Goal: Task Accomplishment & Management: Manage account settings

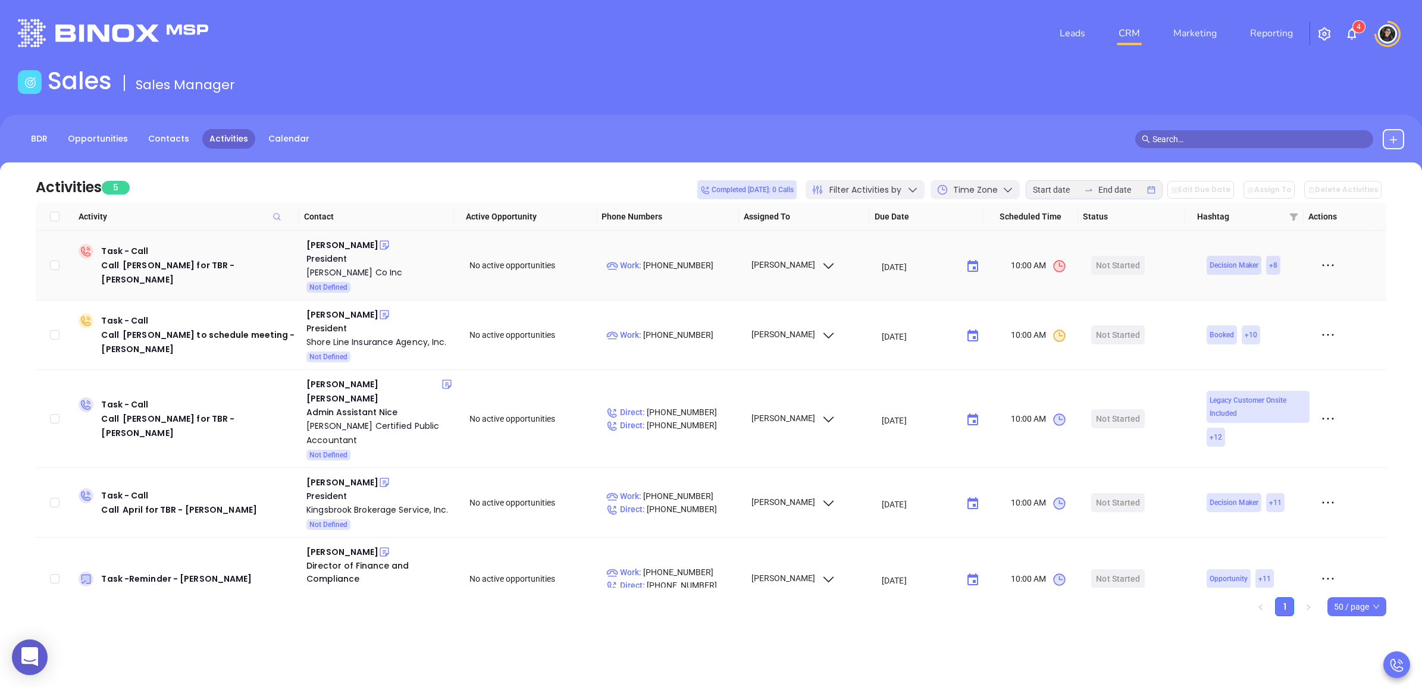
click at [359, 236] on td "Charles Vorbach President John L Vorbach Co Inc Not Defined" at bounding box center [380, 266] width 156 height 70
click at [356, 243] on div "[PERSON_NAME]" at bounding box center [342, 245] width 72 height 14
click at [327, 308] on div "Scott Horowitz" at bounding box center [342, 315] width 72 height 14
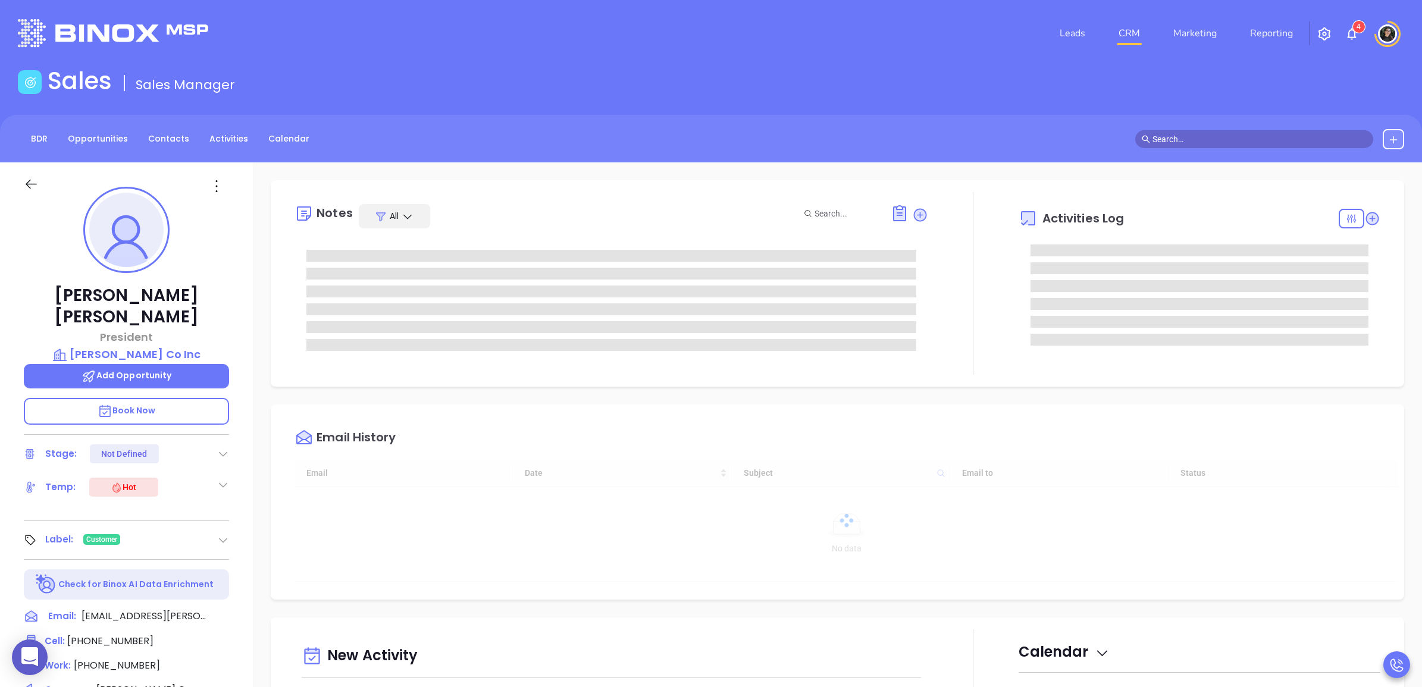
type input "[DATE]"
type input "[PERSON_NAME]"
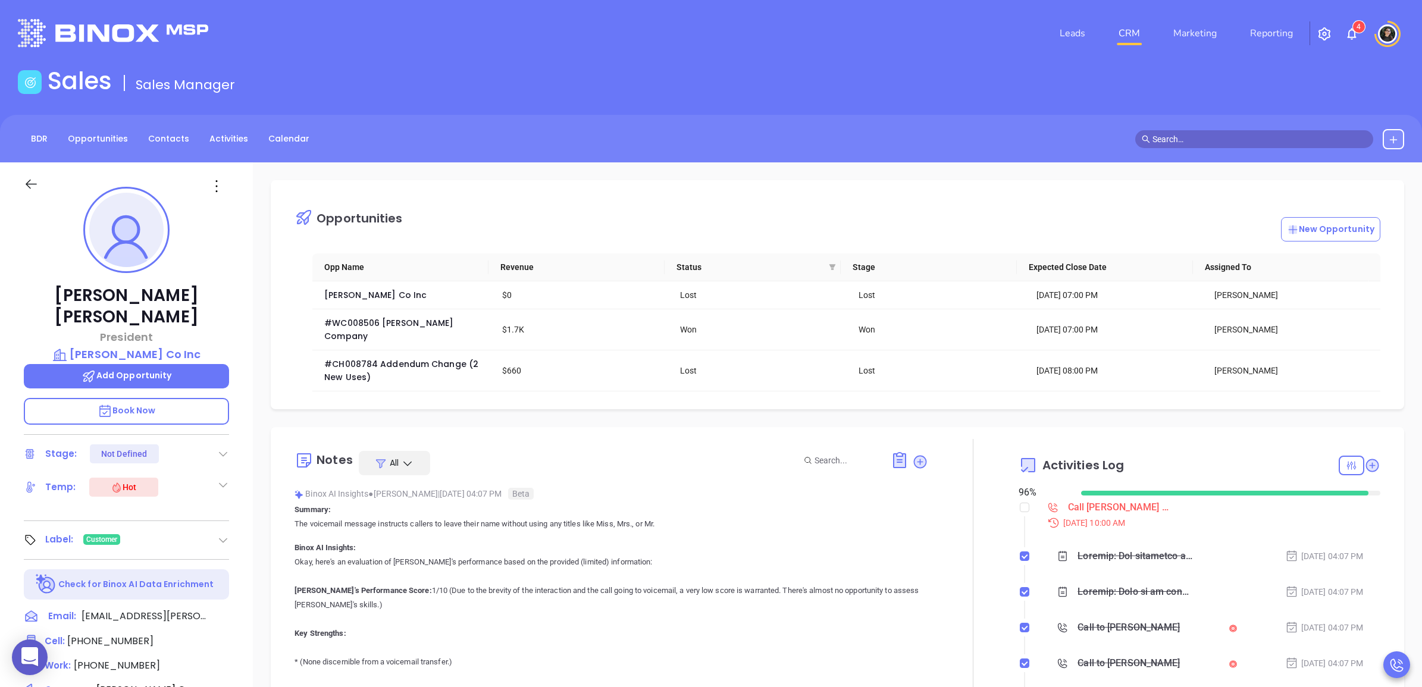
scroll to position [346, 0]
click at [120, 659] on span "[PHONE_NUMBER]" at bounding box center [117, 666] width 86 height 14
type input "[PHONE_NUMBER]"
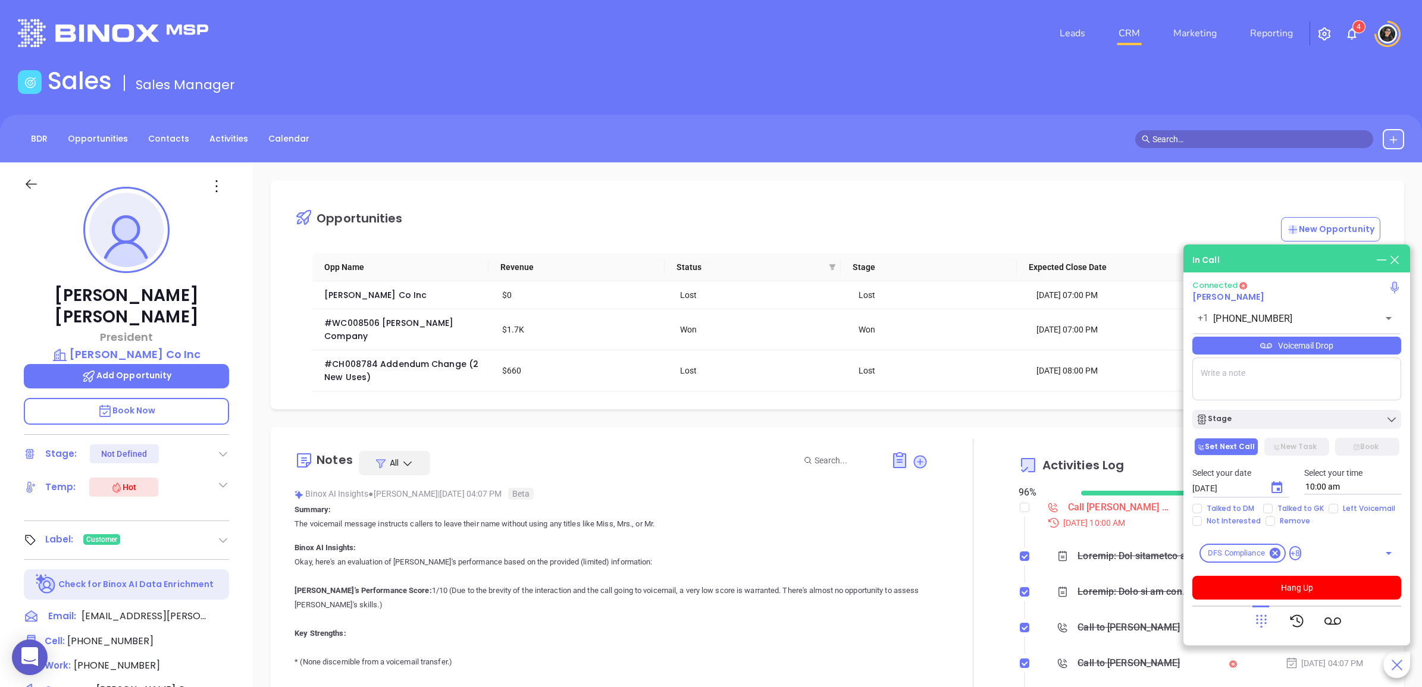
click at [131, 405] on span "Book Now" at bounding box center [127, 411] width 58 height 12
click at [1251, 629] on div at bounding box center [1296, 621] width 209 height 31
click at [1259, 625] on icon at bounding box center [1261, 621] width 17 height 17
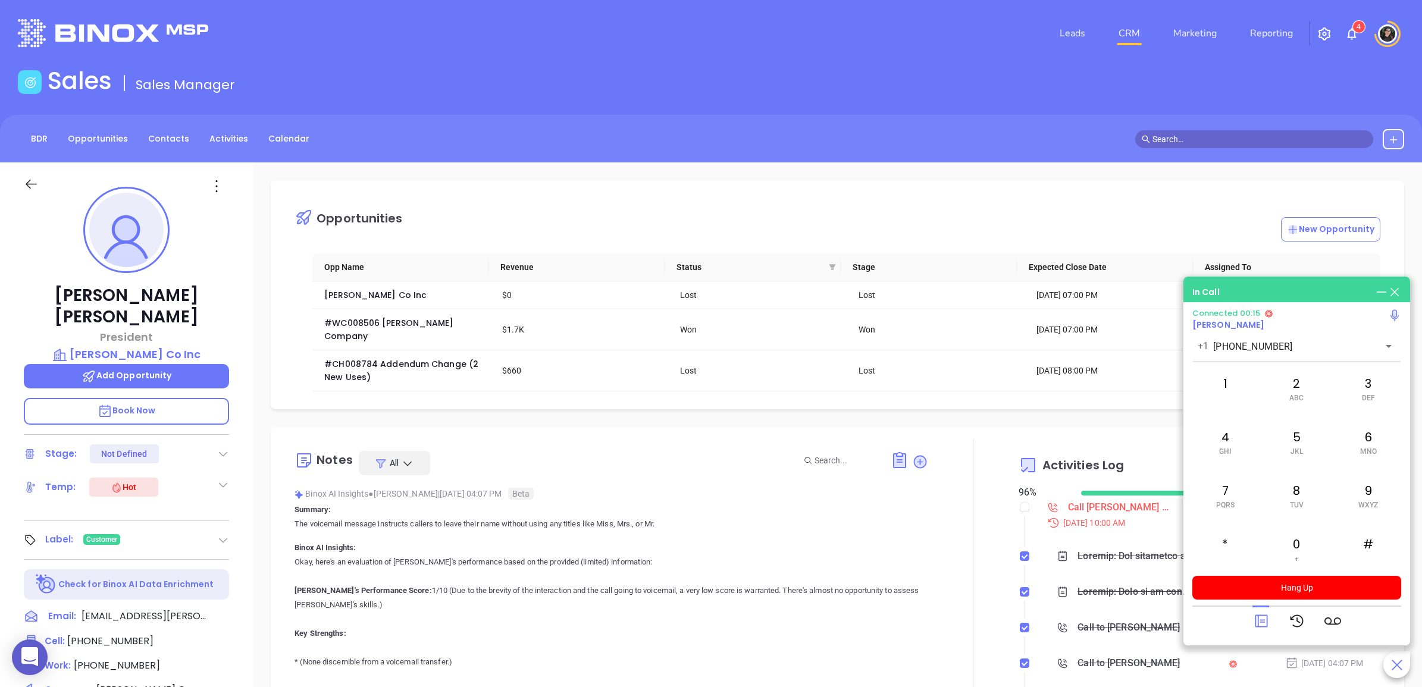
click at [1262, 623] on icon at bounding box center [1261, 621] width 17 height 17
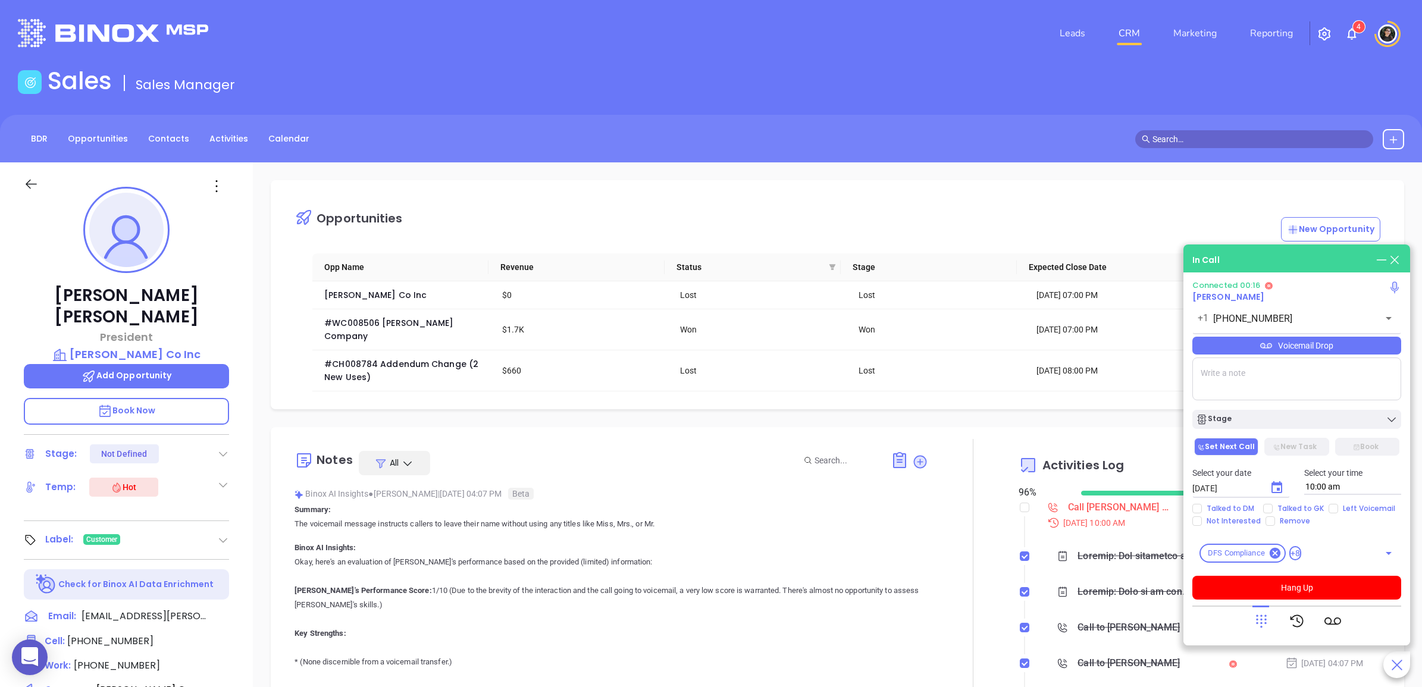
click at [1262, 623] on icon at bounding box center [1261, 621] width 11 height 13
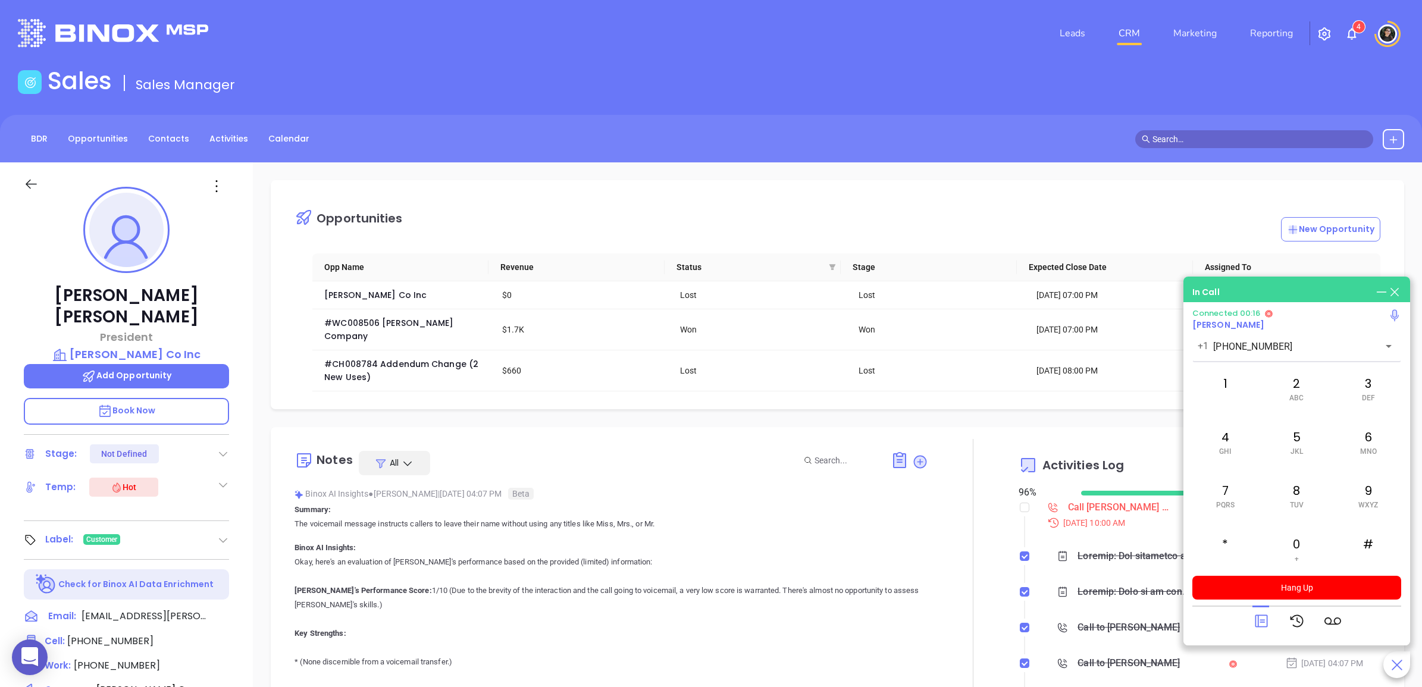
click at [1262, 623] on icon at bounding box center [1261, 621] width 17 height 17
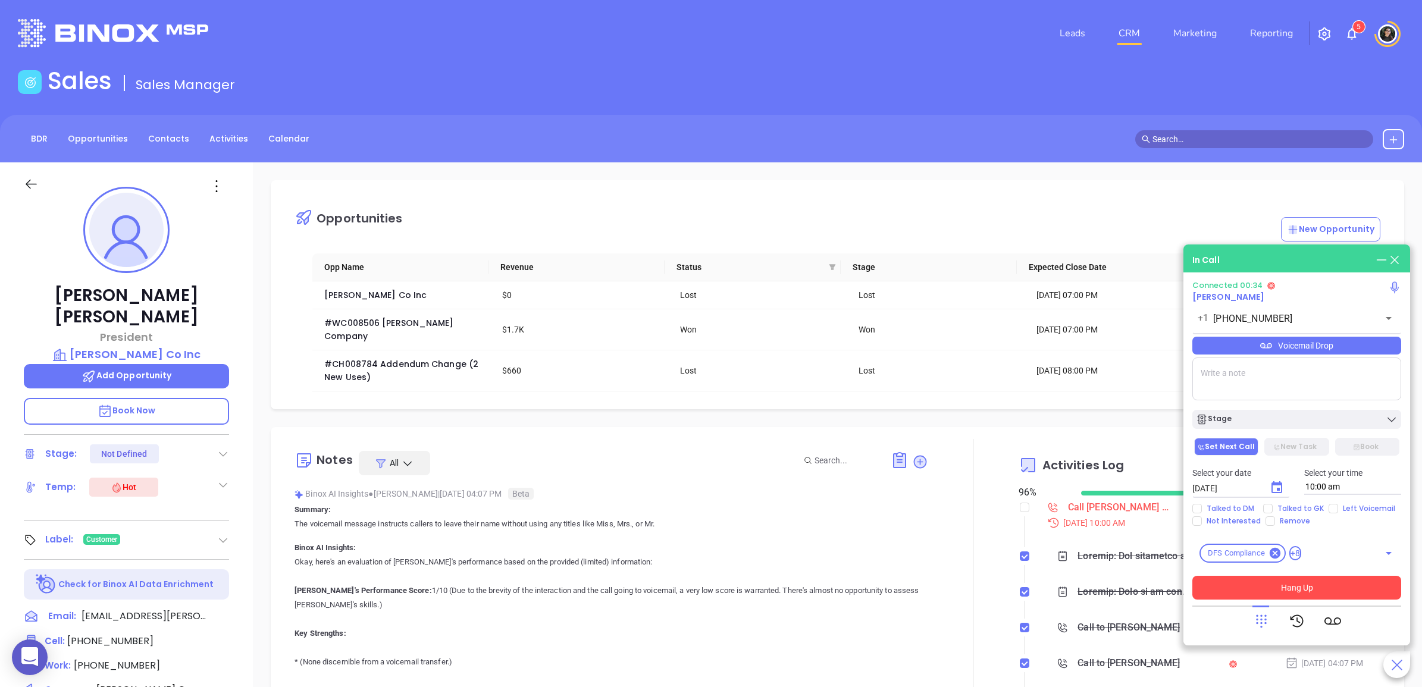
click at [1330, 582] on button "Hang Up" at bounding box center [1296, 588] width 209 height 24
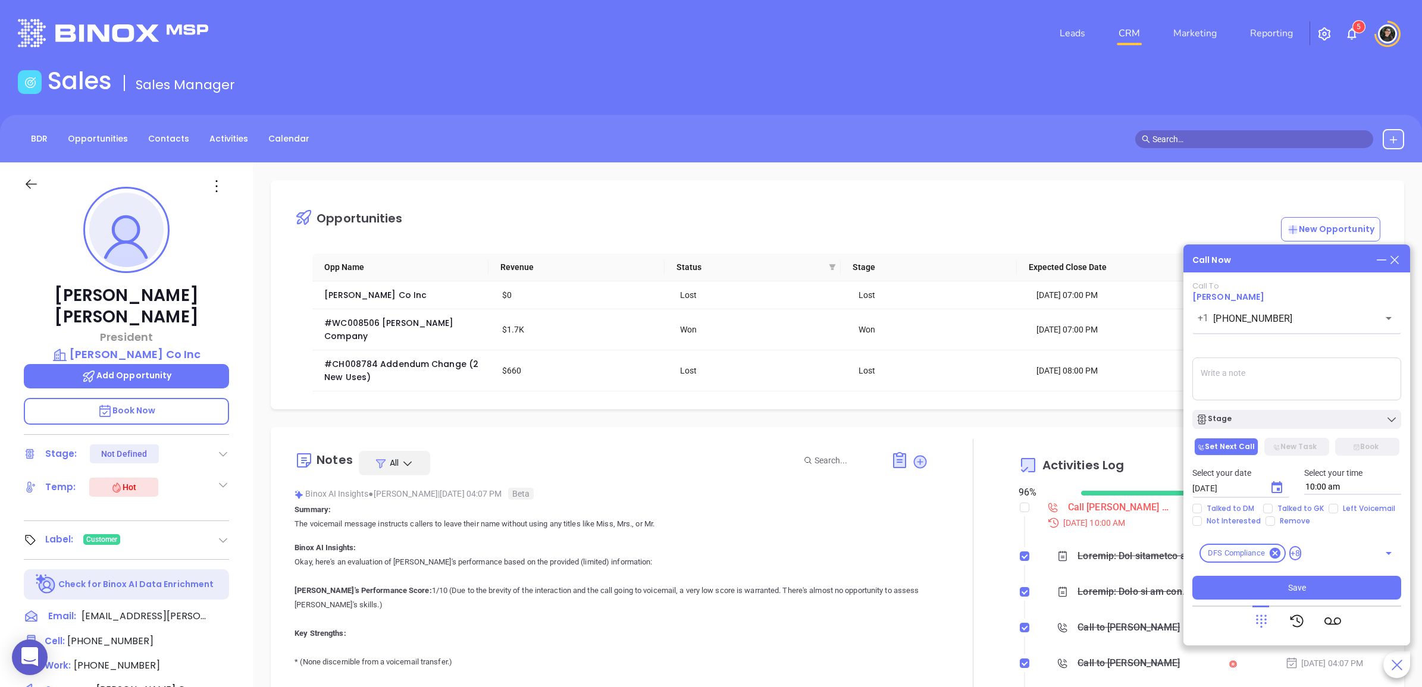
click at [1398, 259] on icon at bounding box center [1394, 259] width 13 height 13
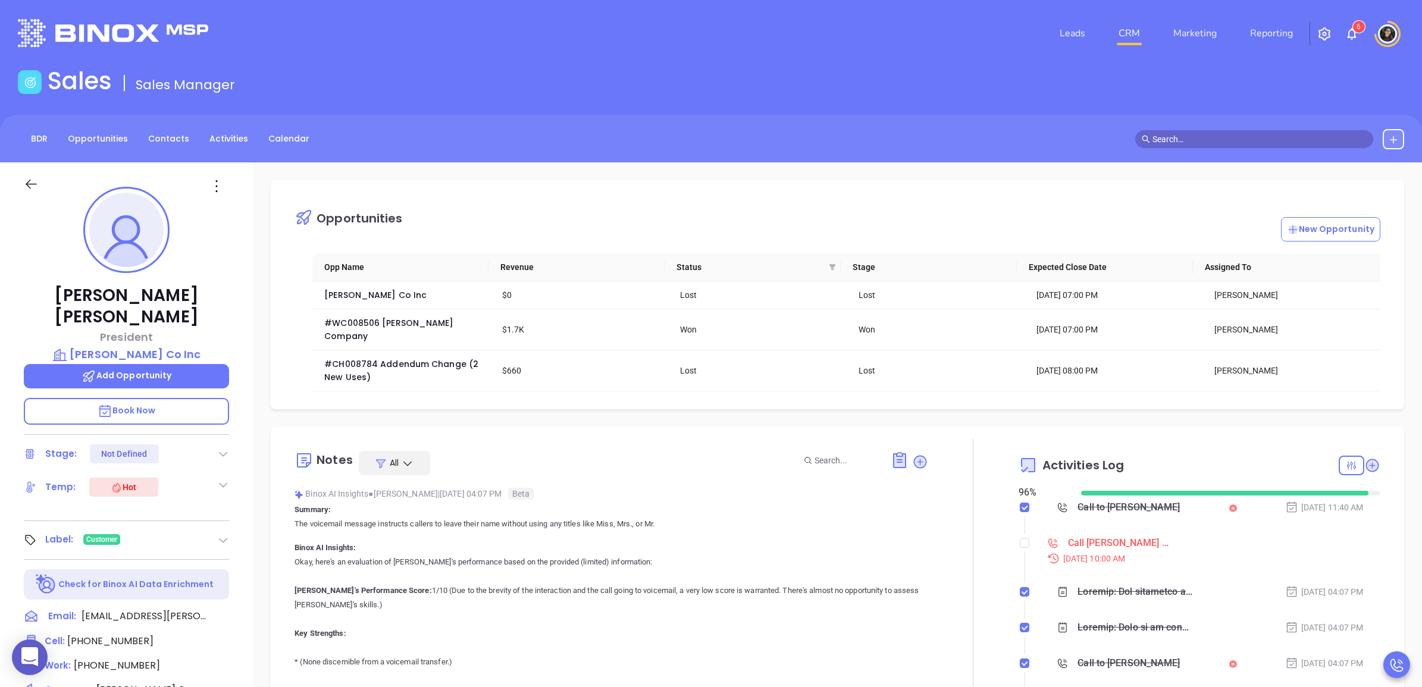
click at [170, 406] on div "Charles Vorbach President John L Vorbach Co Inc Add Opportunity Book Now Stage:…" at bounding box center [126, 591] width 253 height 859
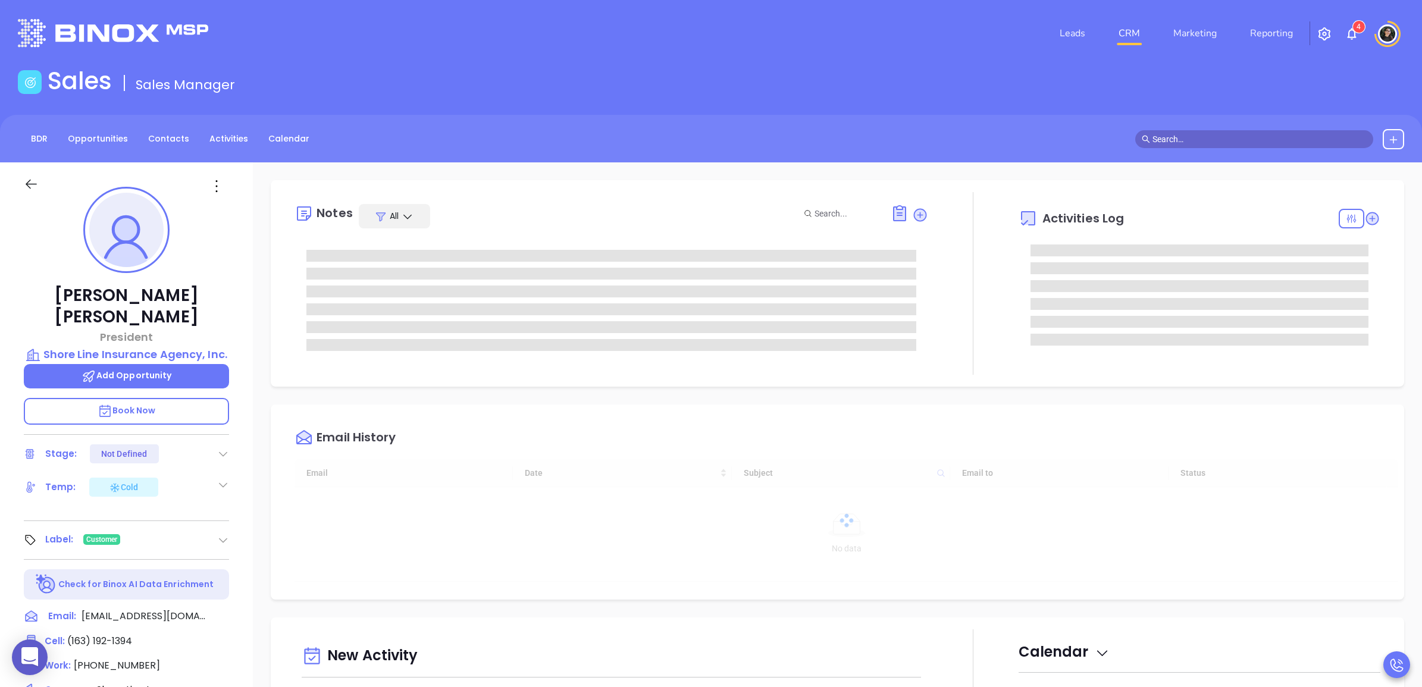
type input "[DATE]"
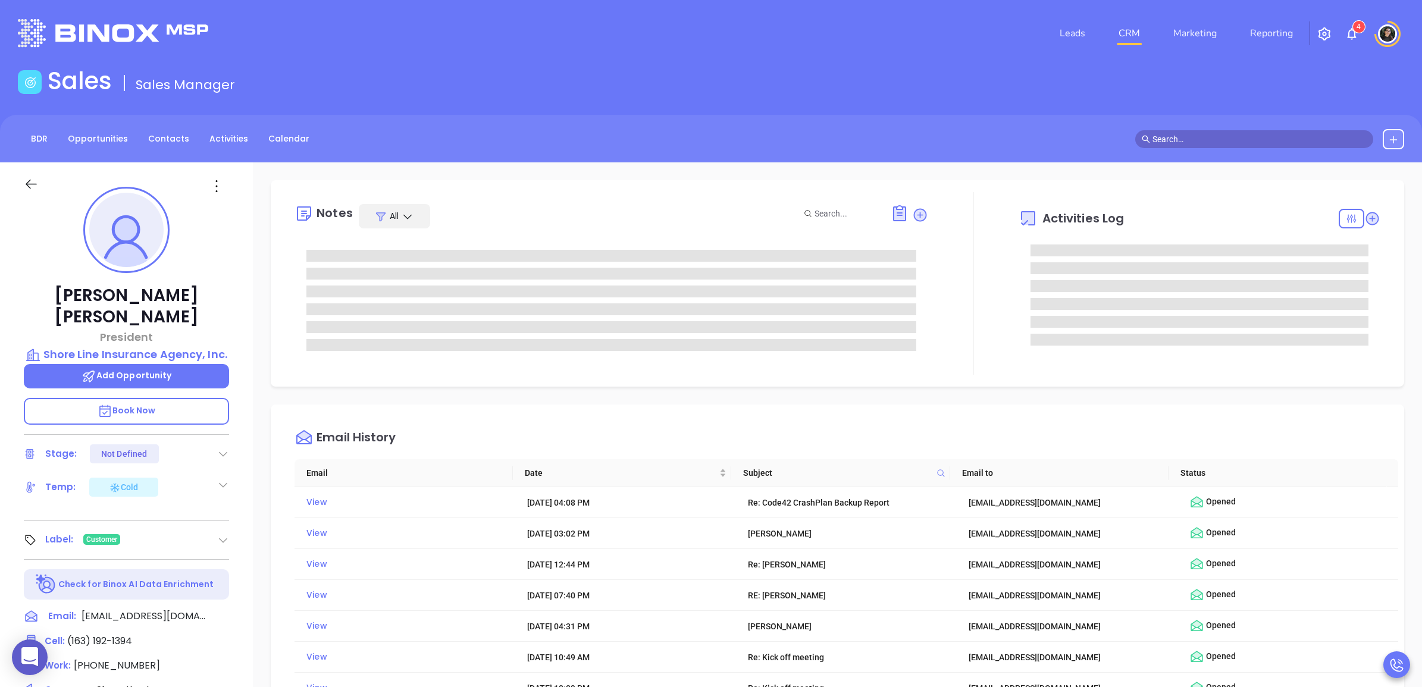
type input "Wendy Hernandez"
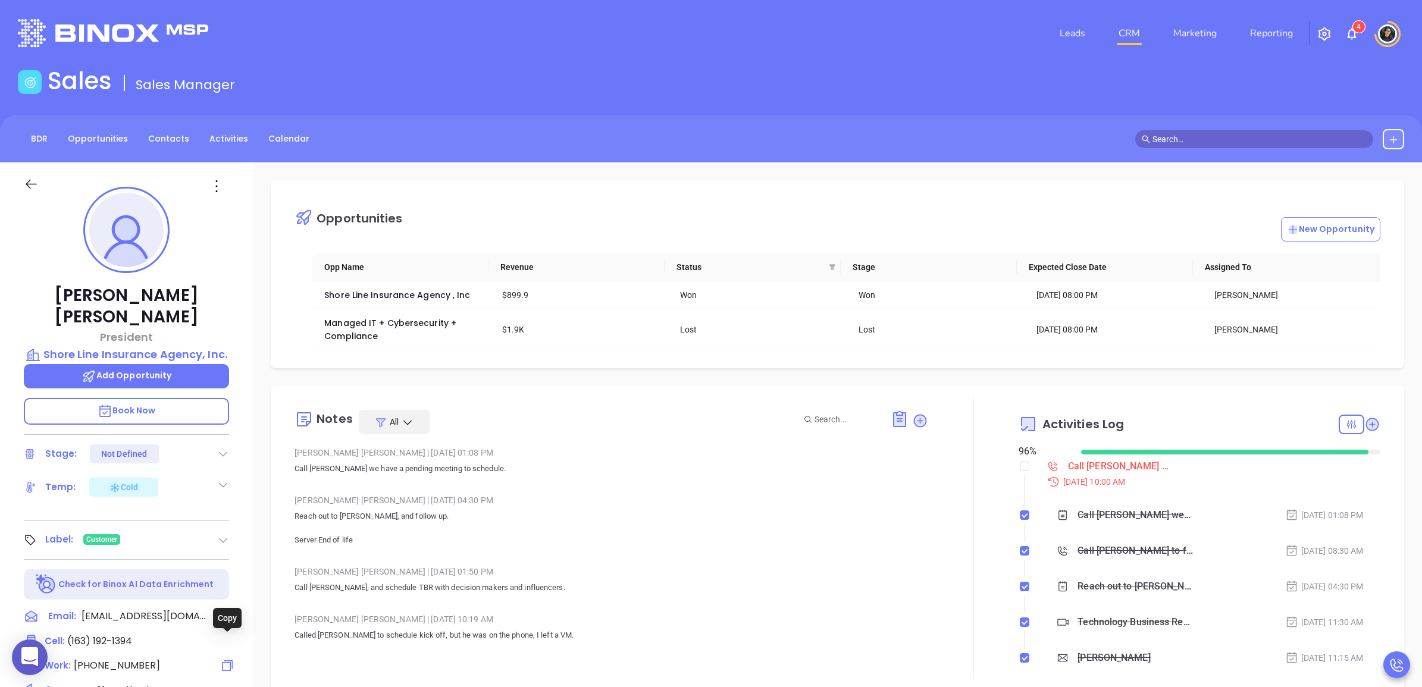
drag, startPoint x: 229, startPoint y: 647, endPoint x: 1132, endPoint y: 509, distance: 913.1
click at [227, 659] on icon at bounding box center [227, 666] width 14 height 14
drag, startPoint x: 1116, startPoint y: 471, endPoint x: 1403, endPoint y: 462, distance: 287.5
click at [1116, 470] on div "Call Scott to schedule meeting - Scott Horowitz" at bounding box center [1118, 467] width 101 height 18
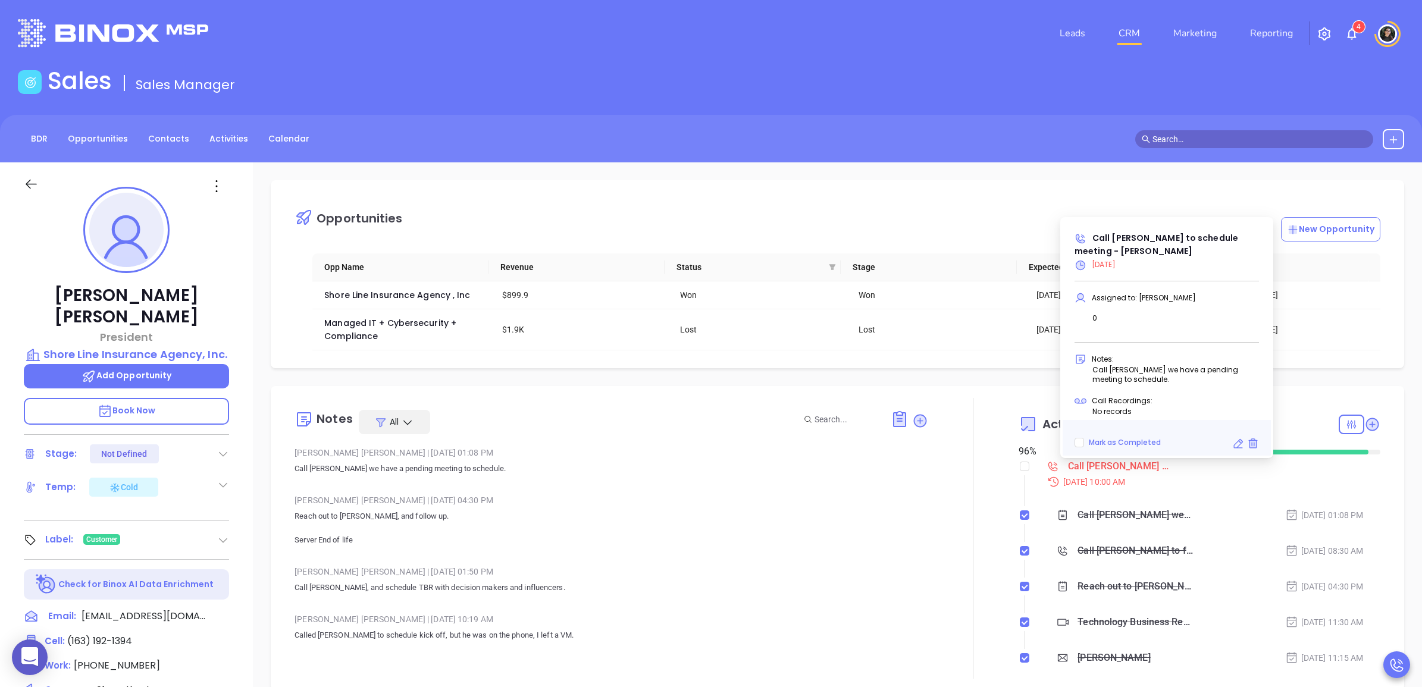
click at [1239, 438] on icon at bounding box center [1238, 444] width 12 height 12
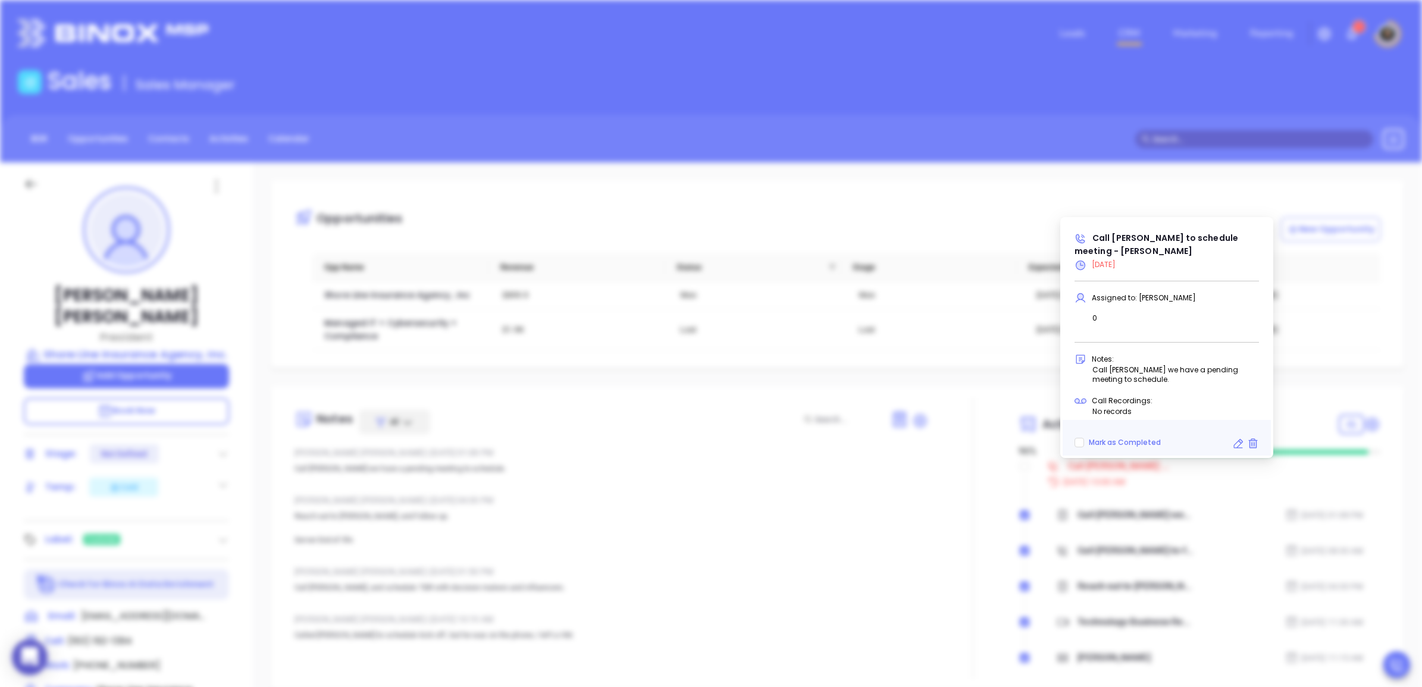
type input "08/19/2025"
type input "Call Scott to schedule meeting - Scott Horowitz"
type input "Call"
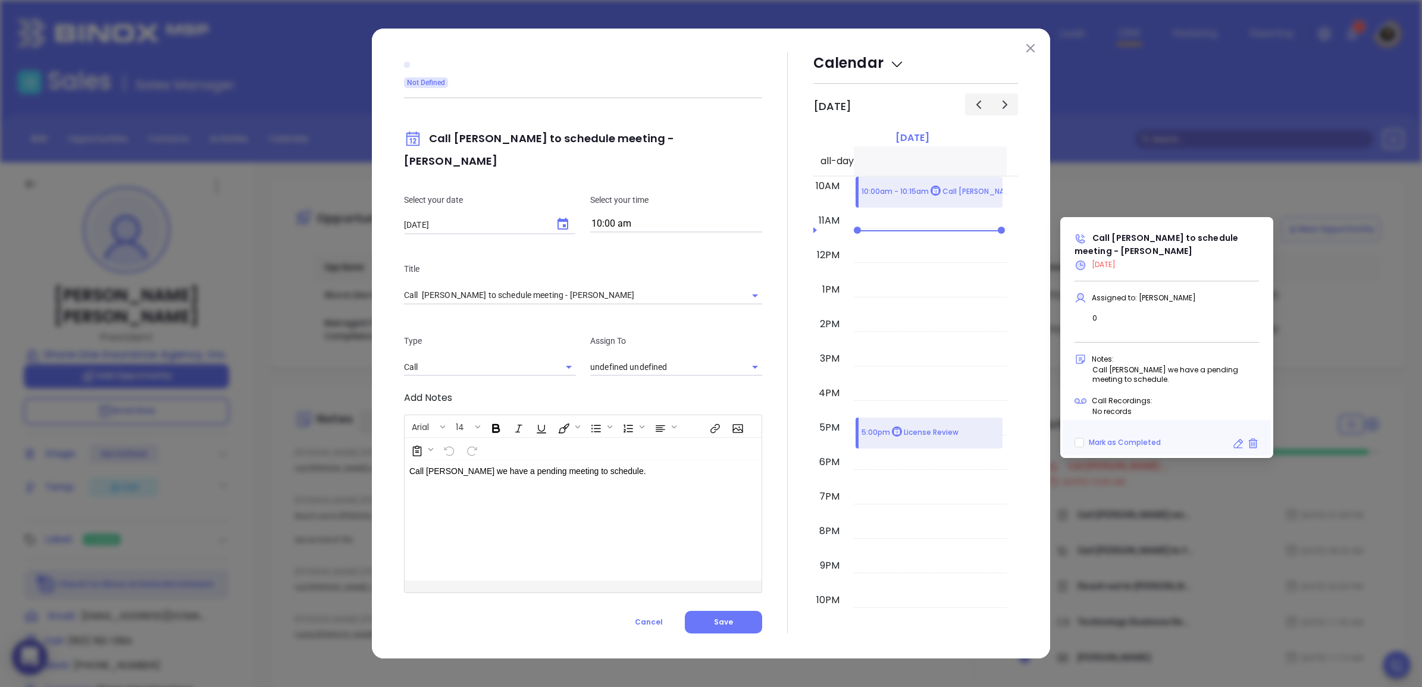
click at [652, 216] on input "10:00 am" at bounding box center [676, 224] width 172 height 17
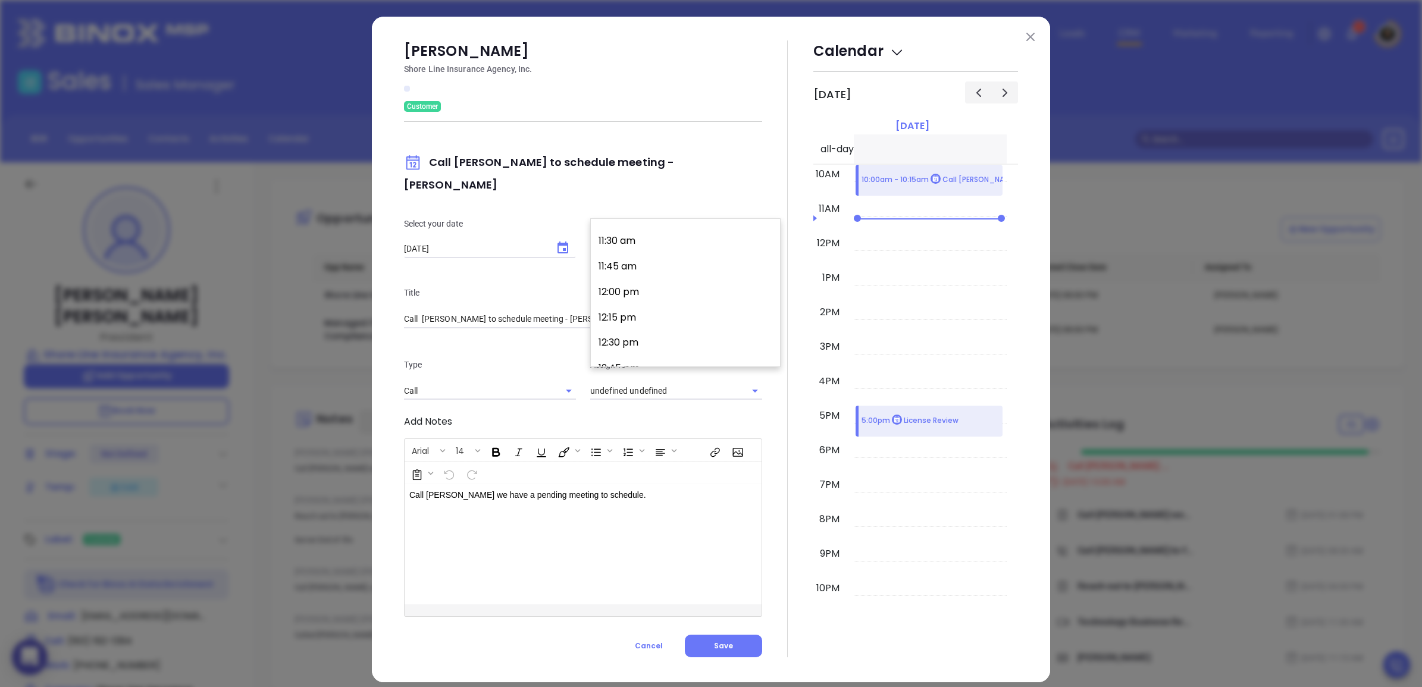
type input "[PERSON_NAME]"
click at [655, 316] on button "3:00 pm" at bounding box center [688, 318] width 184 height 26
type input "3:00 pm"
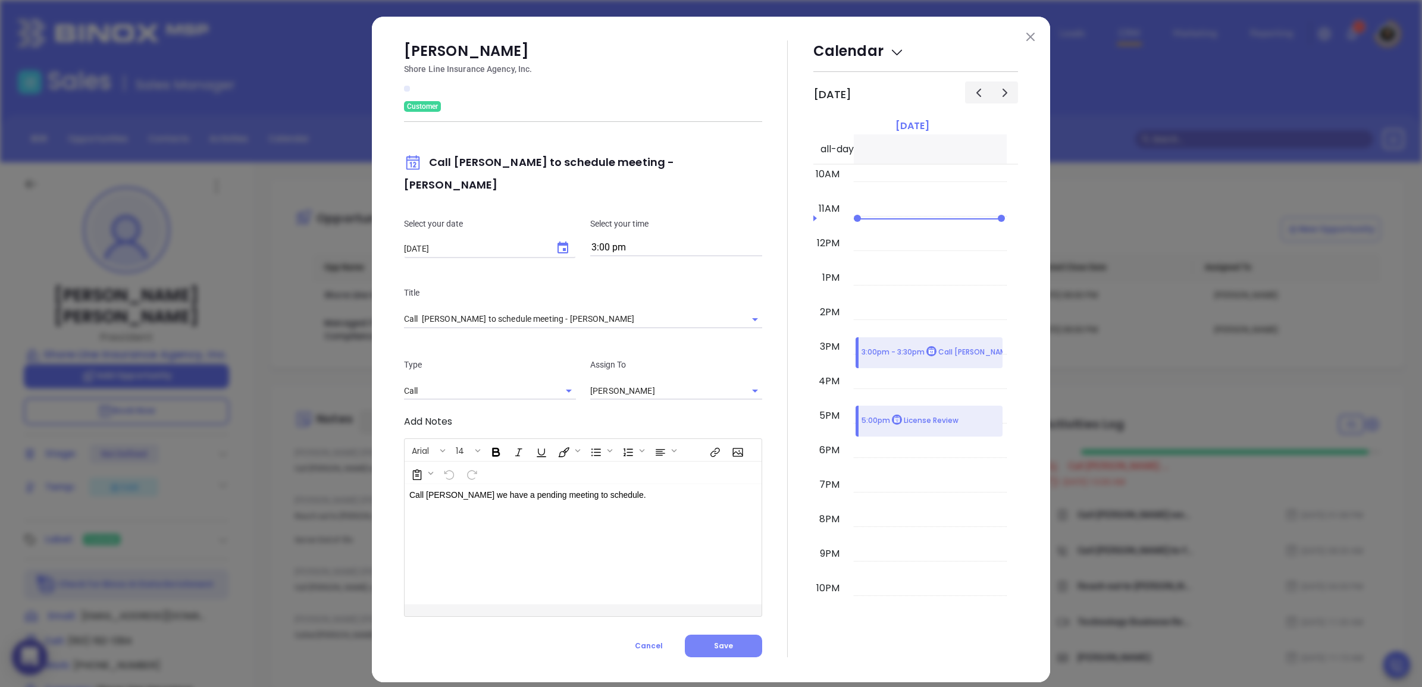
click at [748, 641] on button "Save" at bounding box center [723, 646] width 77 height 23
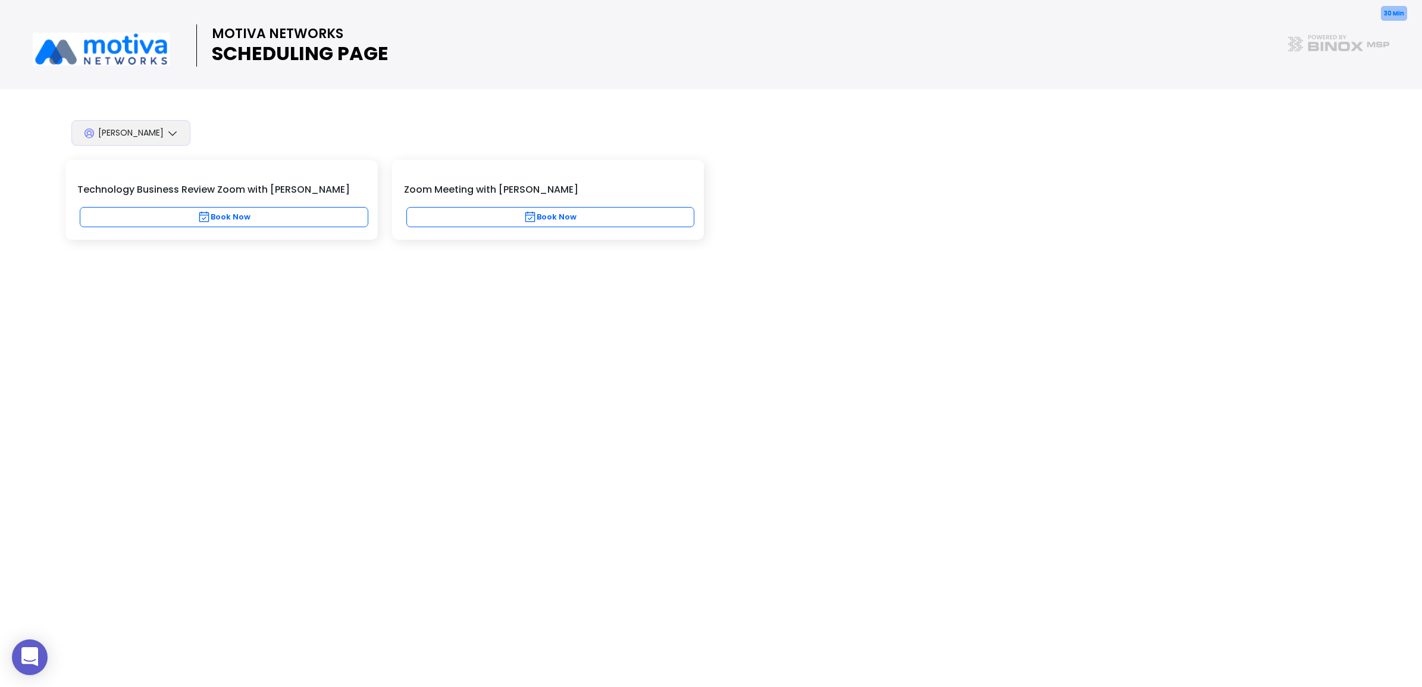
click at [301, 230] on div "30 Min Technology Business Review Zoom with Walter Book Now" at bounding box center [221, 200] width 312 height 80
click at [317, 227] on button "Book Now" at bounding box center [224, 217] width 289 height 20
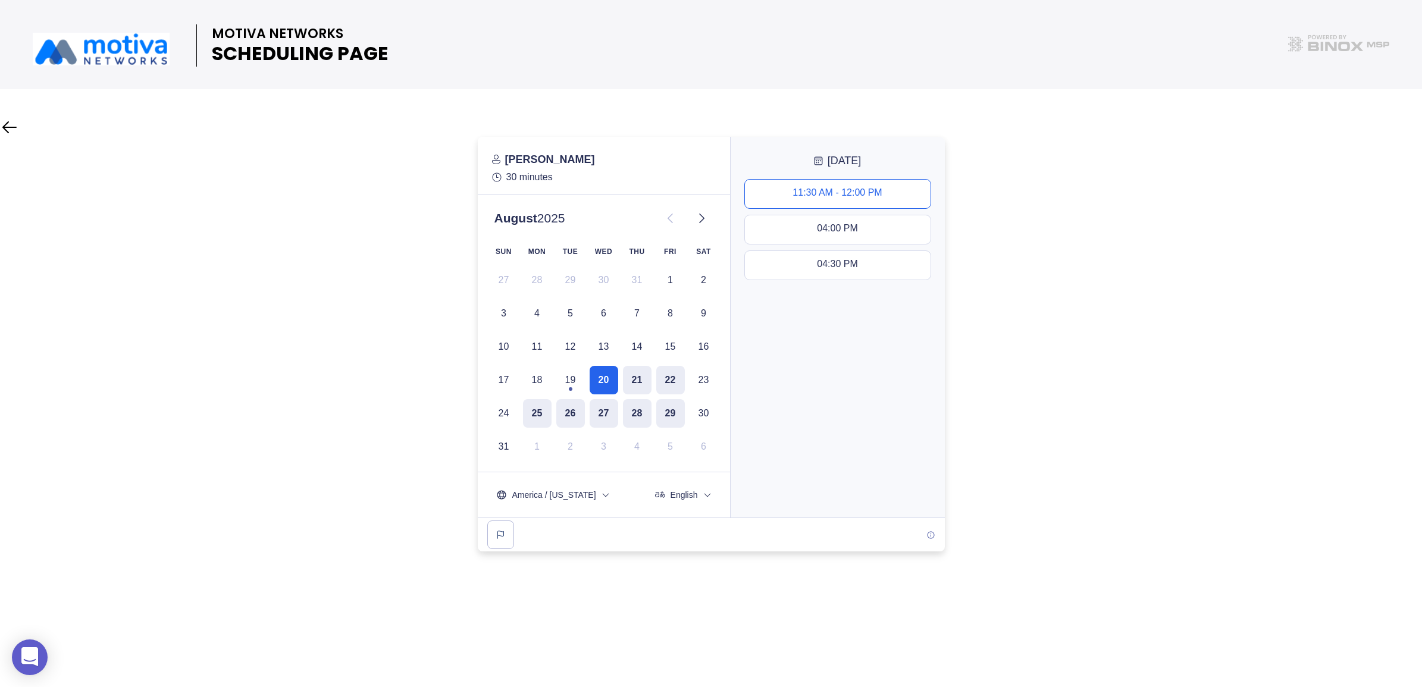
click at [824, 197] on div "11:30 AM - 12:00 PM" at bounding box center [836, 193] width 89 height 13
click at [0, 0] on slot "Next" at bounding box center [0, 0] width 0 height 0
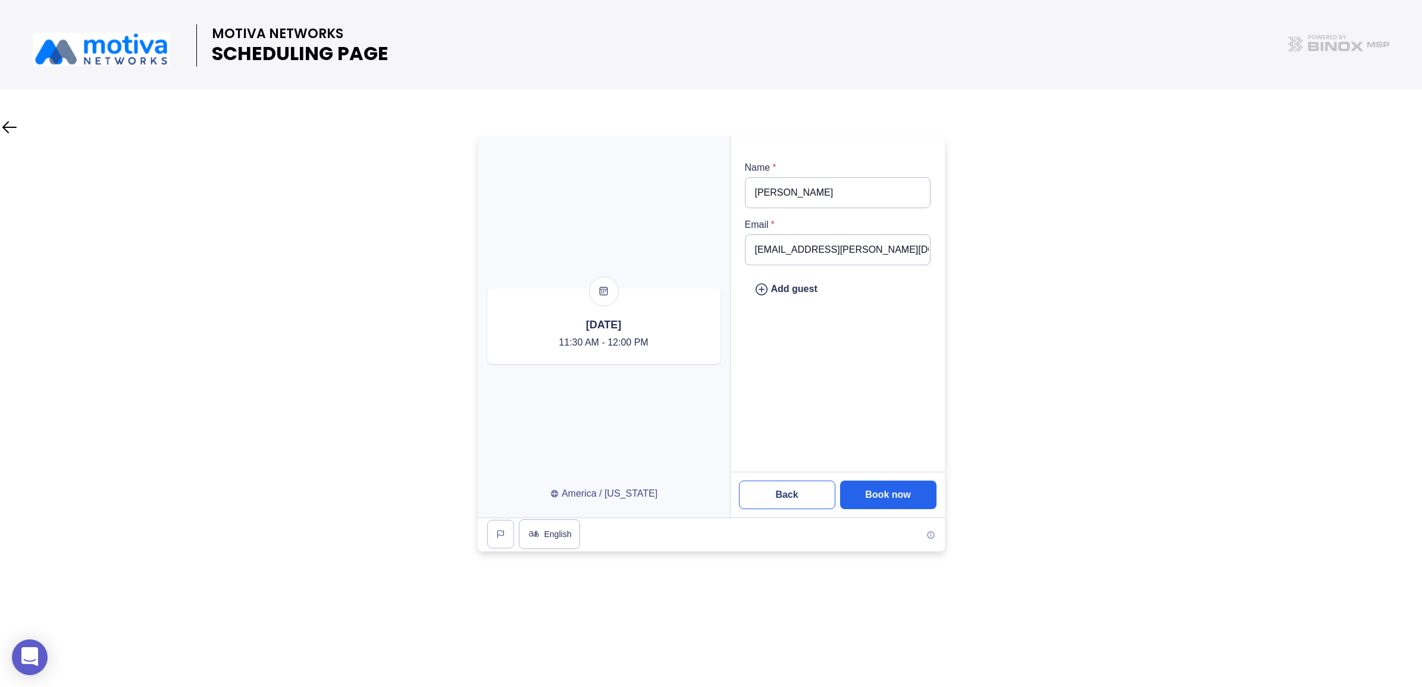
click at [0, 0] on slot "Back" at bounding box center [0, 0] width 0 height 0
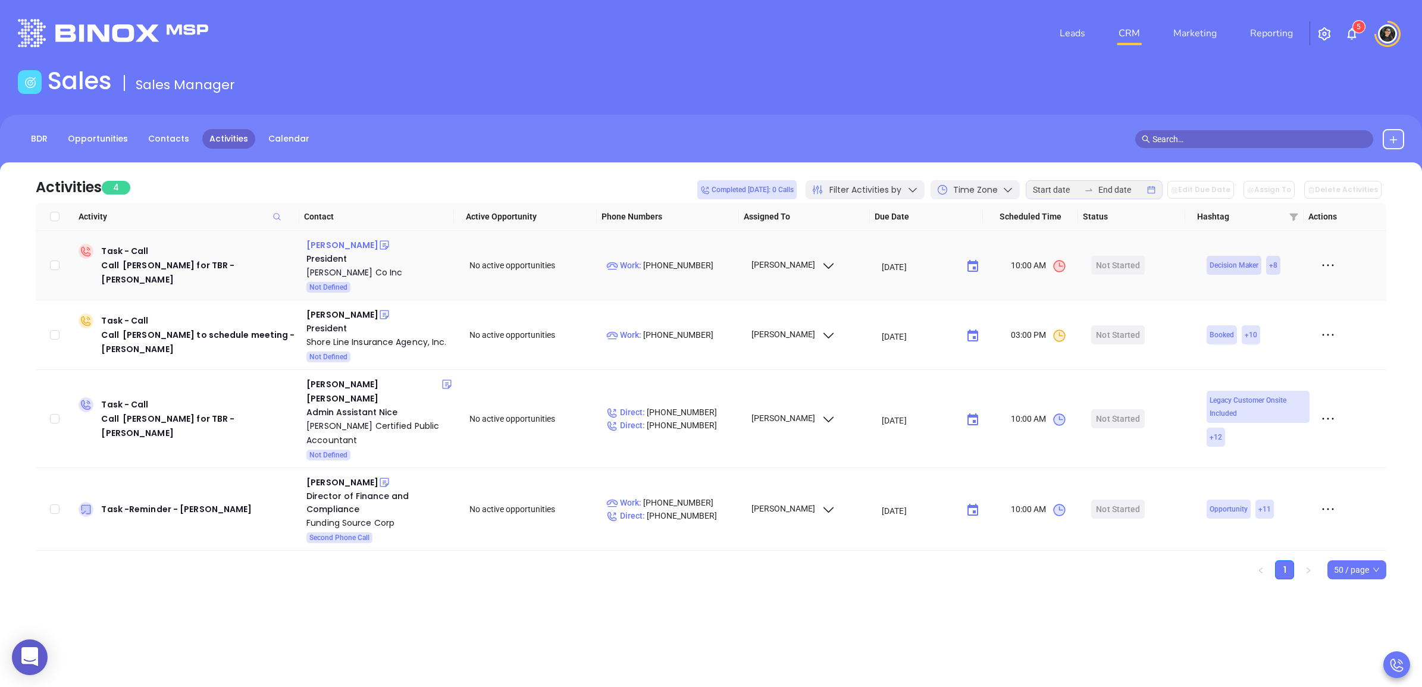
click at [355, 243] on div "[PERSON_NAME]" at bounding box center [342, 245] width 72 height 14
click at [346, 243] on div "[PERSON_NAME]" at bounding box center [342, 245] width 72 height 14
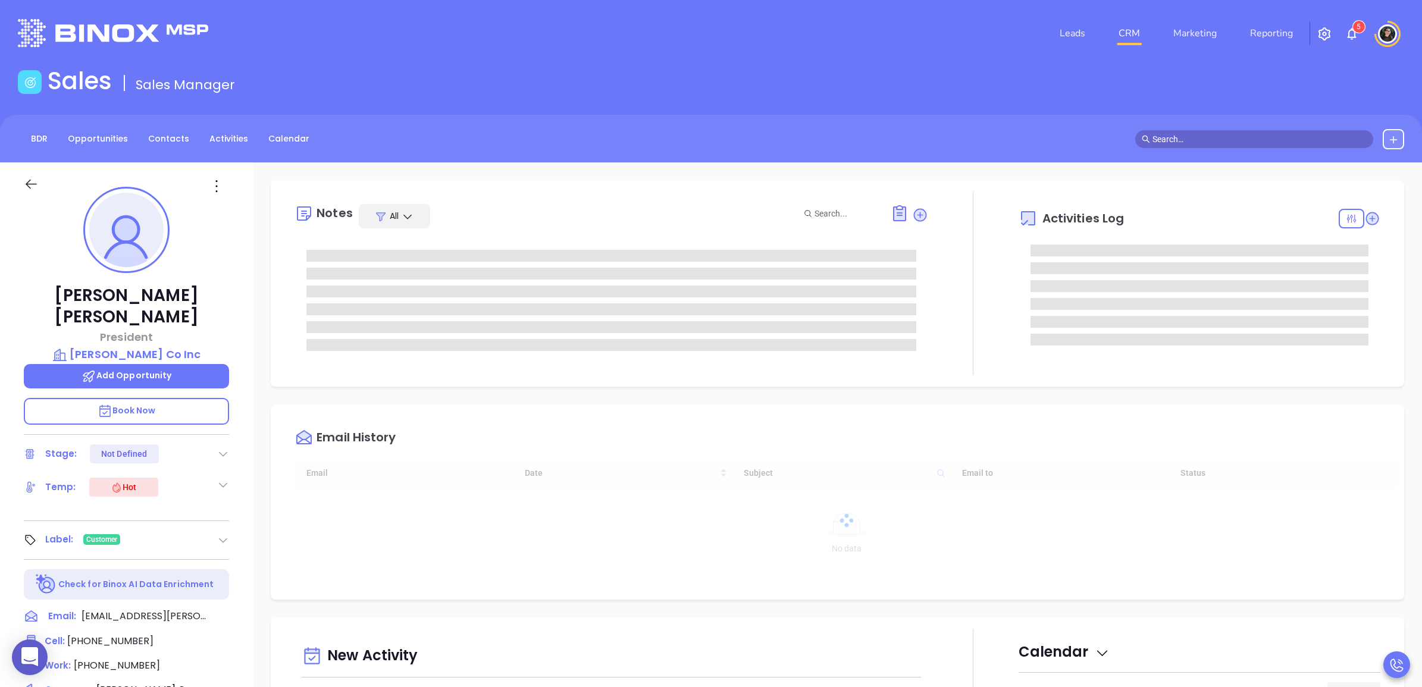
type input "[DATE]"
click at [112, 659] on span "[PHONE_NUMBER]" at bounding box center [117, 666] width 86 height 14
type input "[PHONE_NUMBER]"
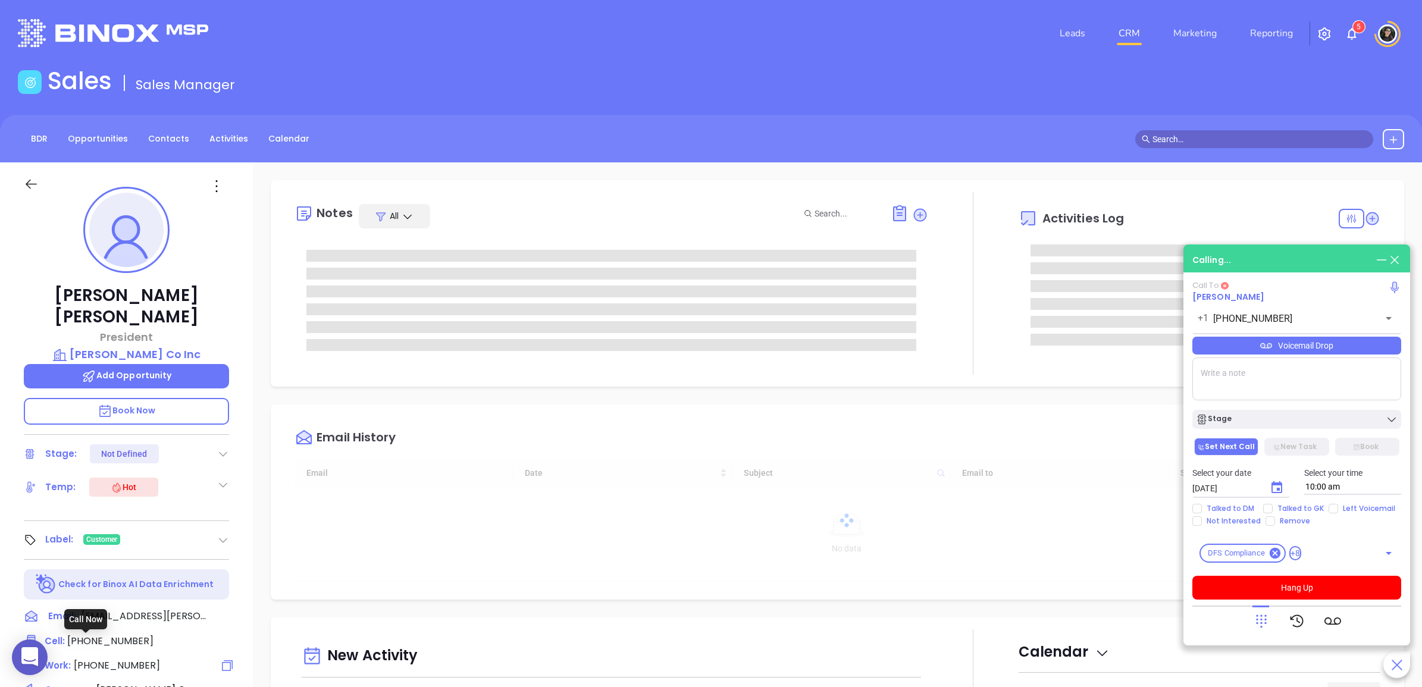
type input "[PERSON_NAME]"
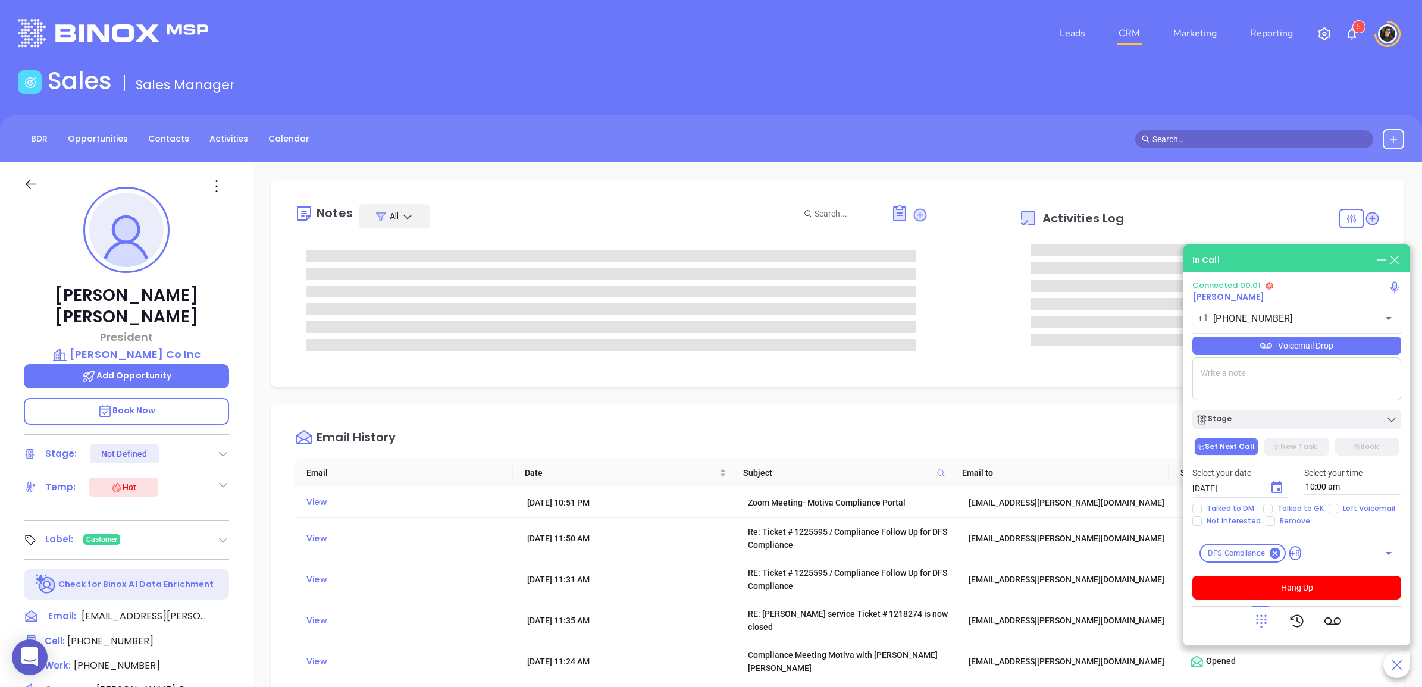
click at [1261, 610] on div at bounding box center [1261, 621] width 17 height 31
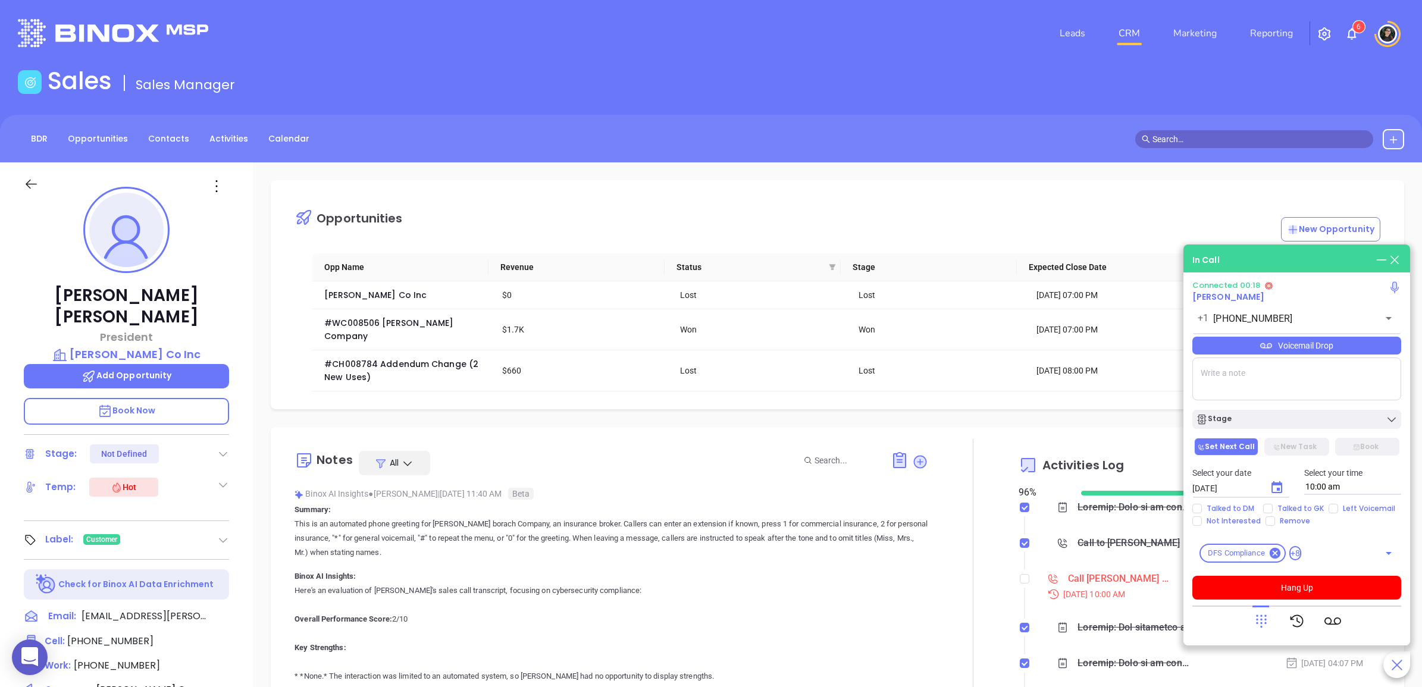
click at [1260, 622] on icon at bounding box center [1261, 621] width 17 height 17
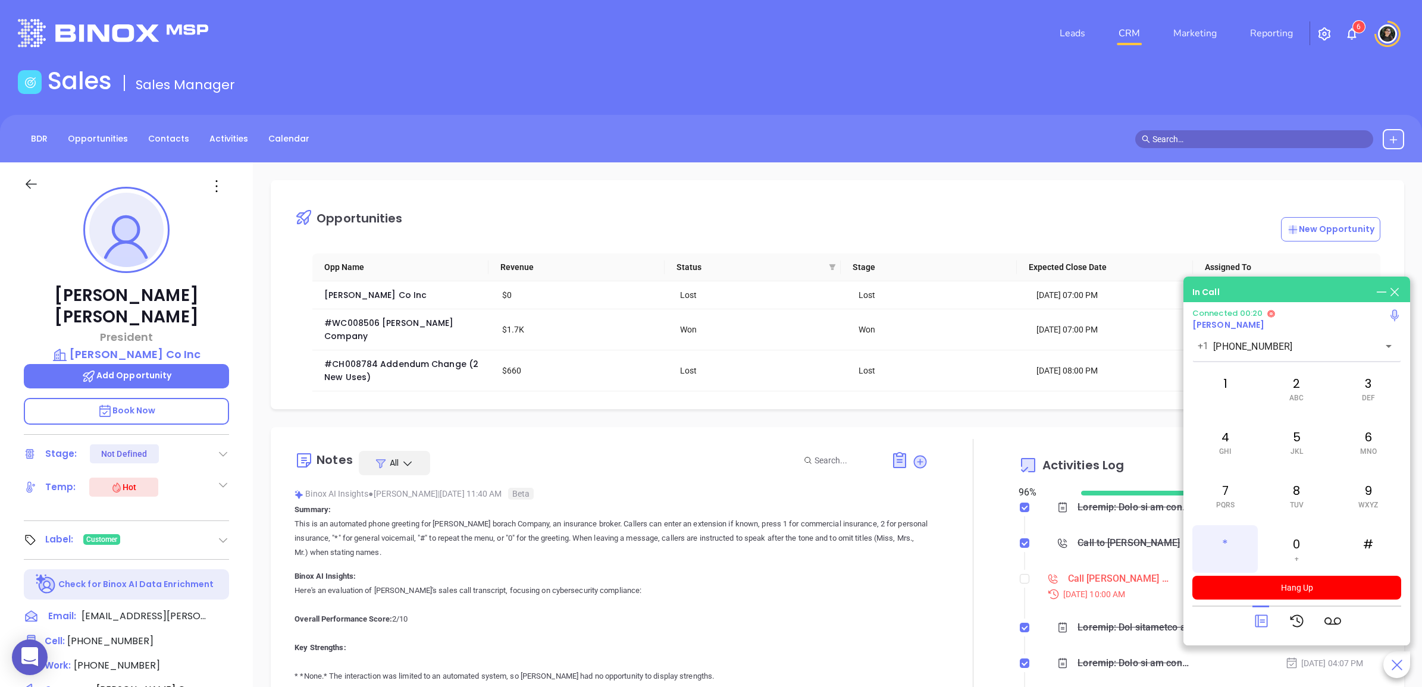
click at [1241, 552] on div "*" at bounding box center [1224, 549] width 65 height 48
click at [1299, 387] on div "2 ABC" at bounding box center [1296, 389] width 65 height 48
click at [1233, 433] on div "4 GHI" at bounding box center [1224, 442] width 65 height 48
click at [1283, 391] on div "2 ABC" at bounding box center [1296, 389] width 65 height 48
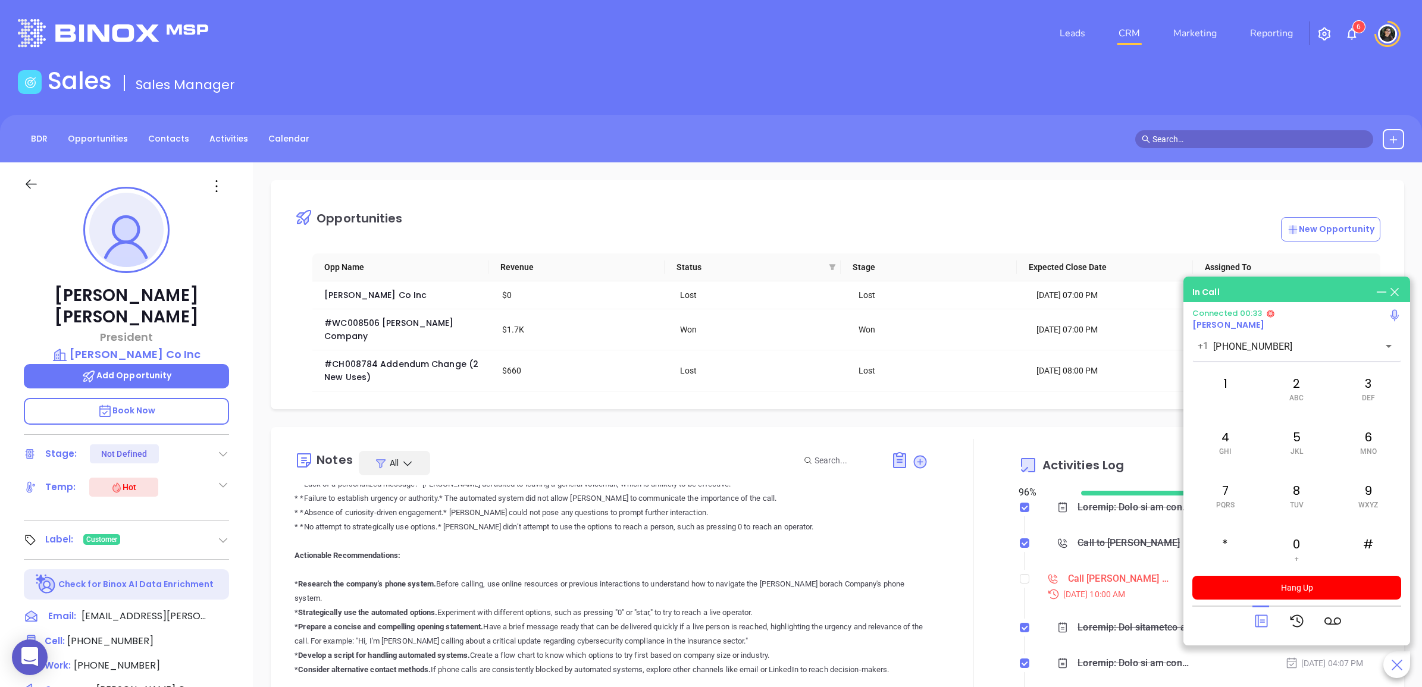
scroll to position [0, 0]
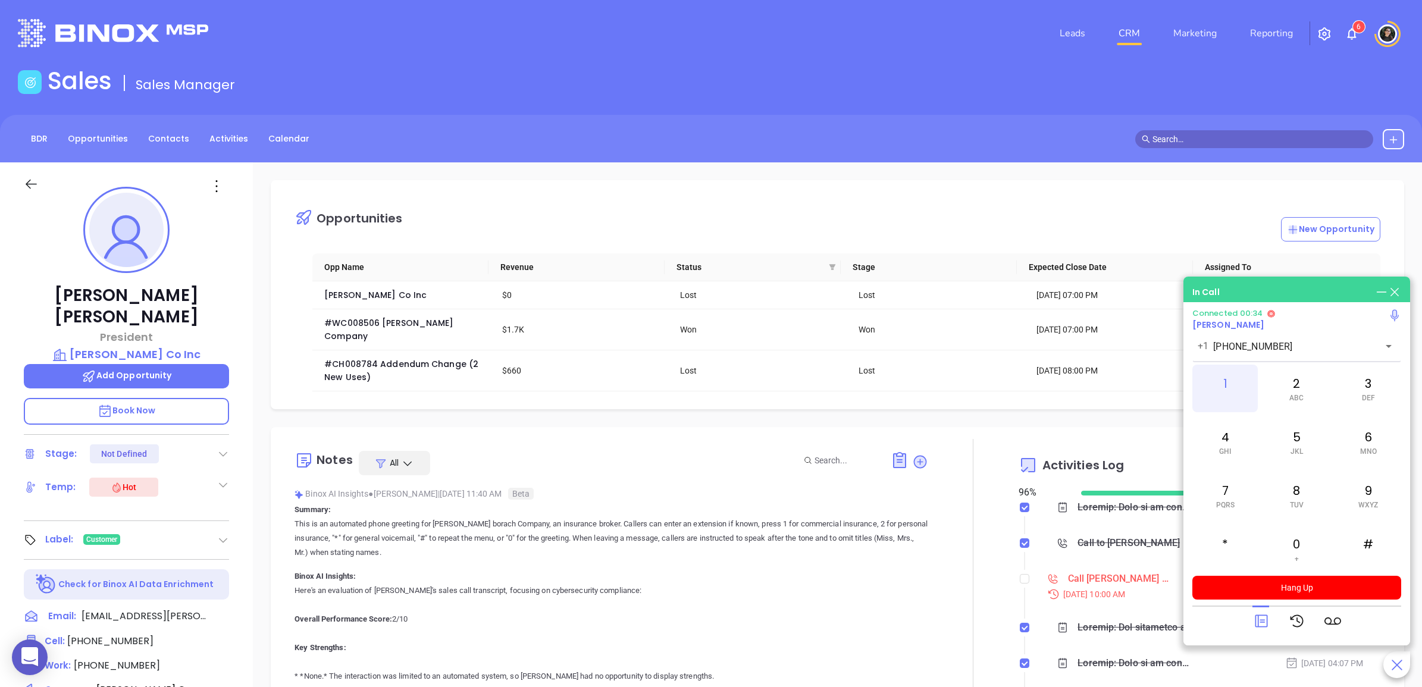
click at [1218, 391] on div "1" at bounding box center [1224, 389] width 65 height 48
click at [1327, 584] on button "Hang Up" at bounding box center [1296, 588] width 209 height 24
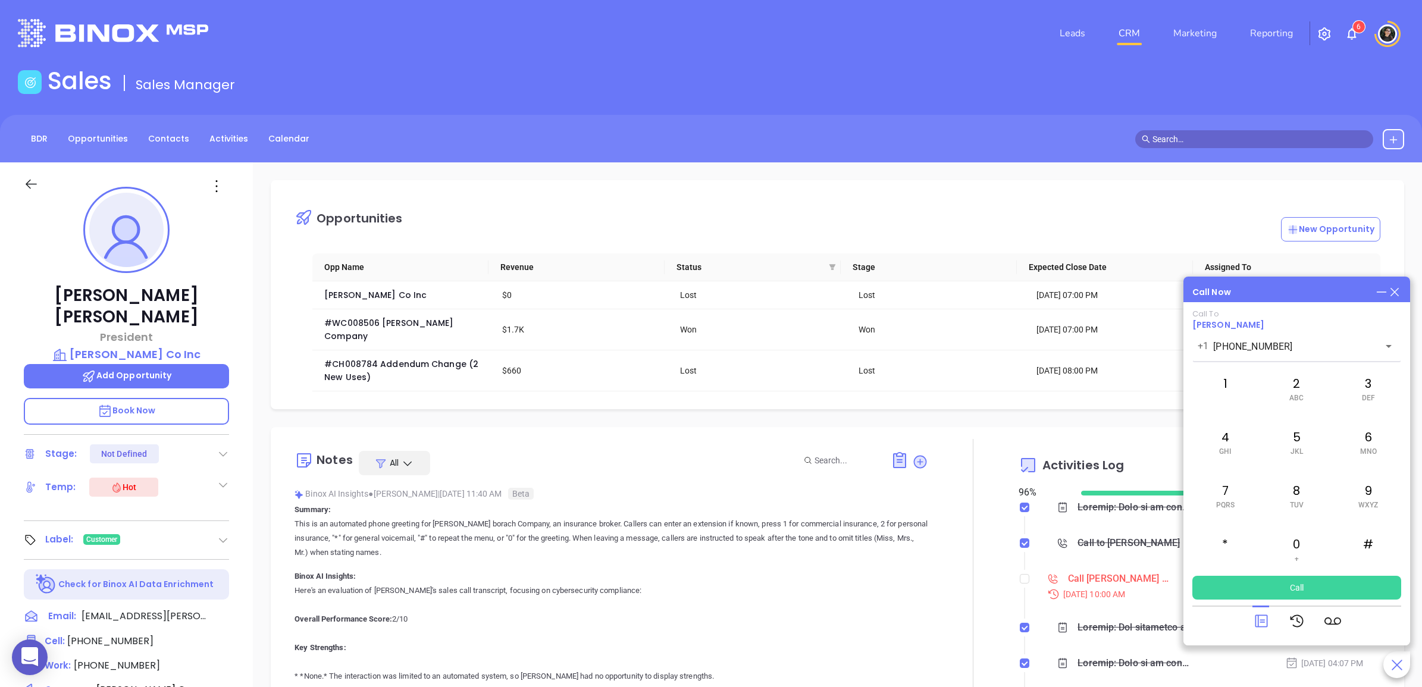
click at [1401, 286] on div "Call Now Call To Charles Vorbach +1 (212) 294-4900 ​ 1 2 ABC 3 DEF 4 GHI 5 JKL …" at bounding box center [1296, 461] width 227 height 369
click at [1395, 286] on icon at bounding box center [1394, 292] width 13 height 13
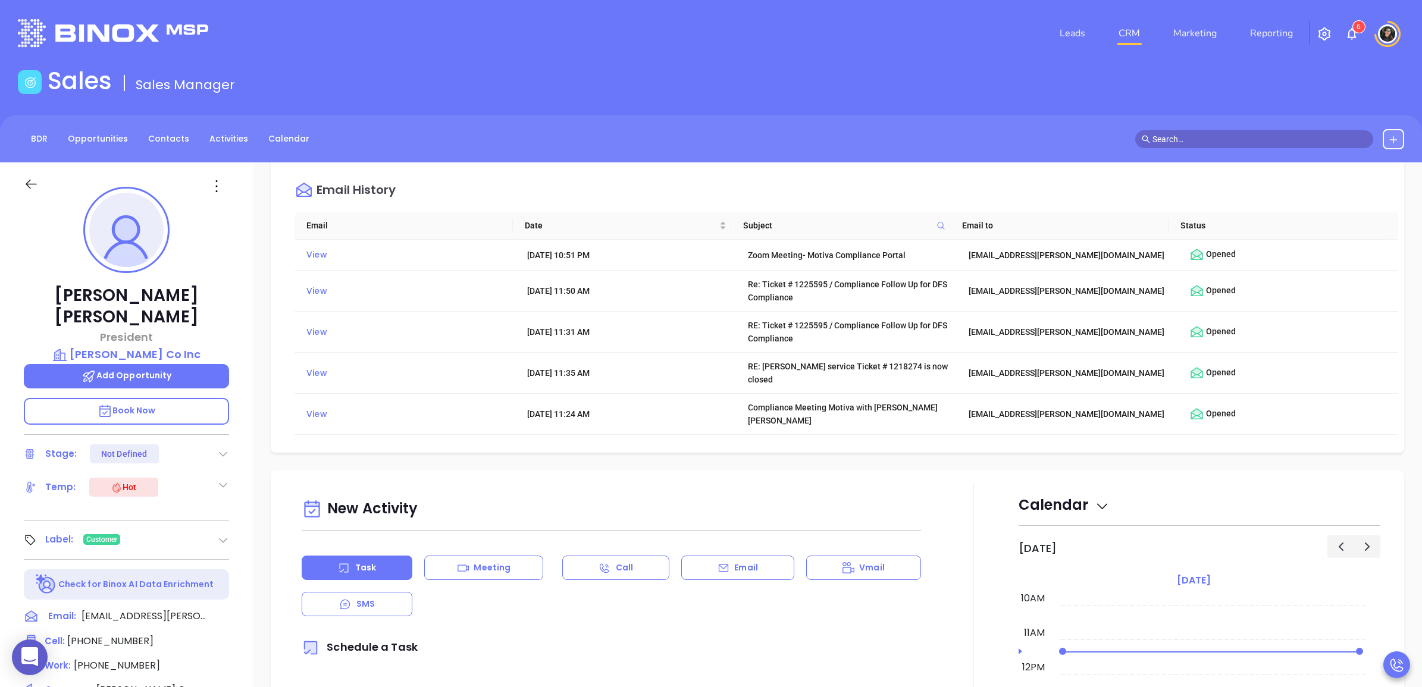
scroll to position [521, 0]
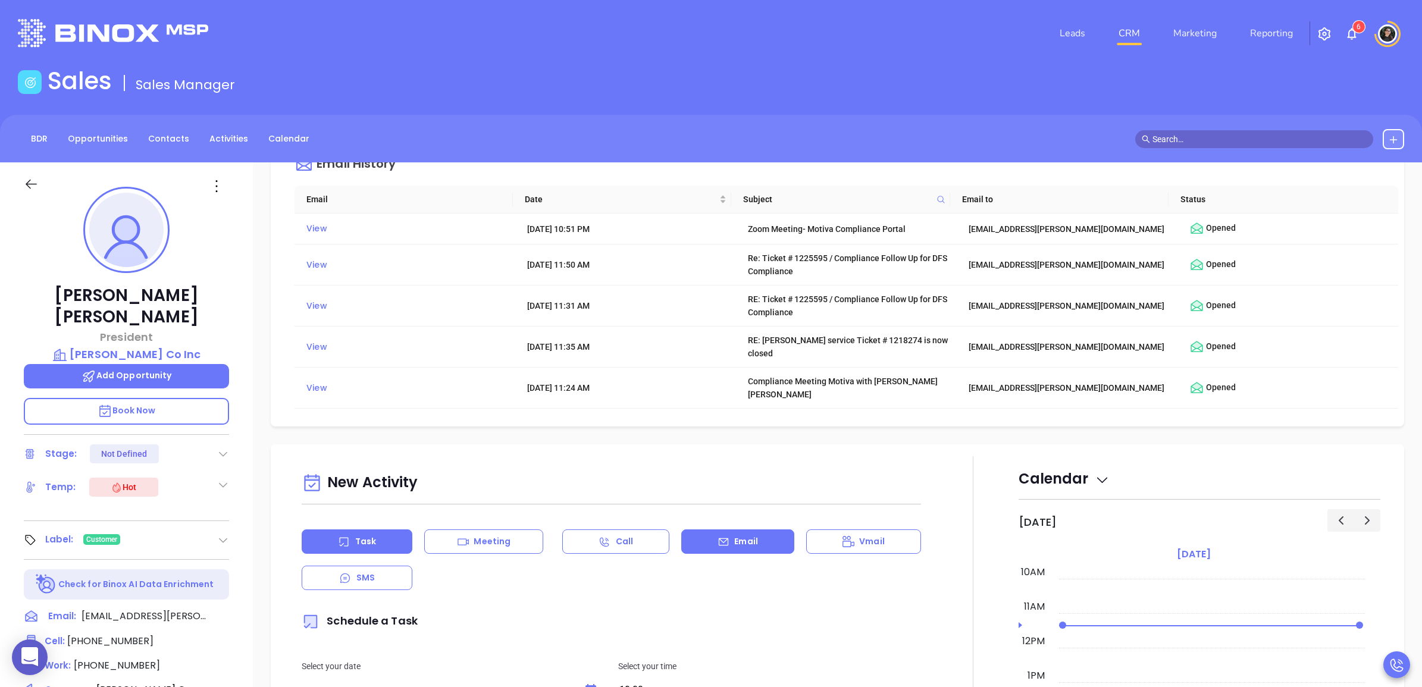
click at [718, 546] on div "Email" at bounding box center [737, 542] width 113 height 24
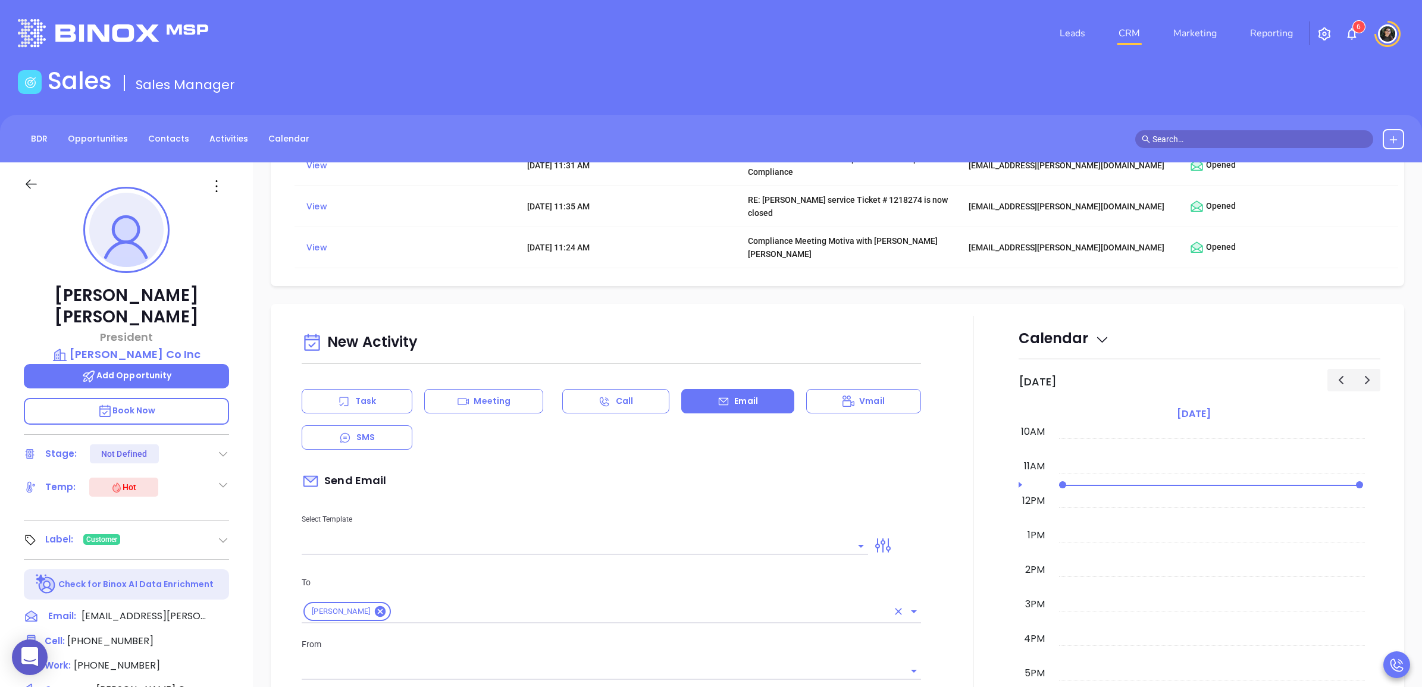
scroll to position [818, 0]
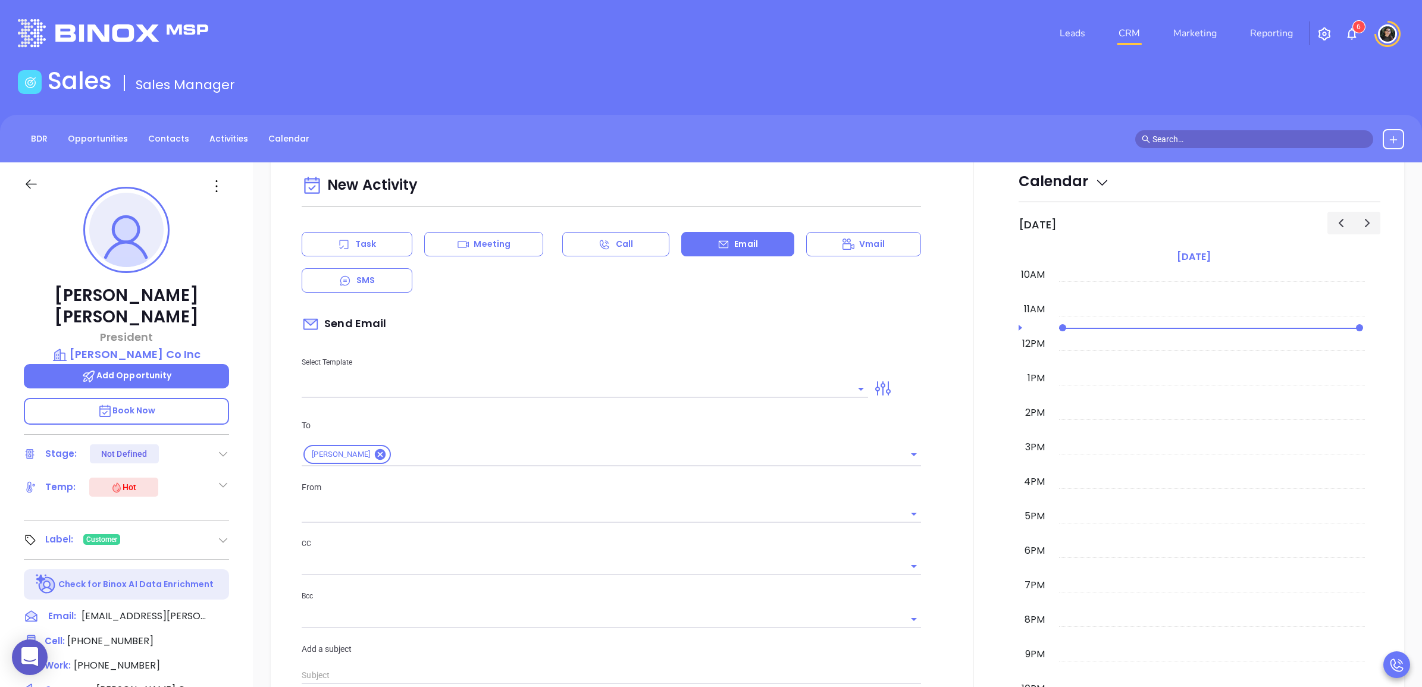
click at [467, 380] on input "text" at bounding box center [576, 388] width 549 height 17
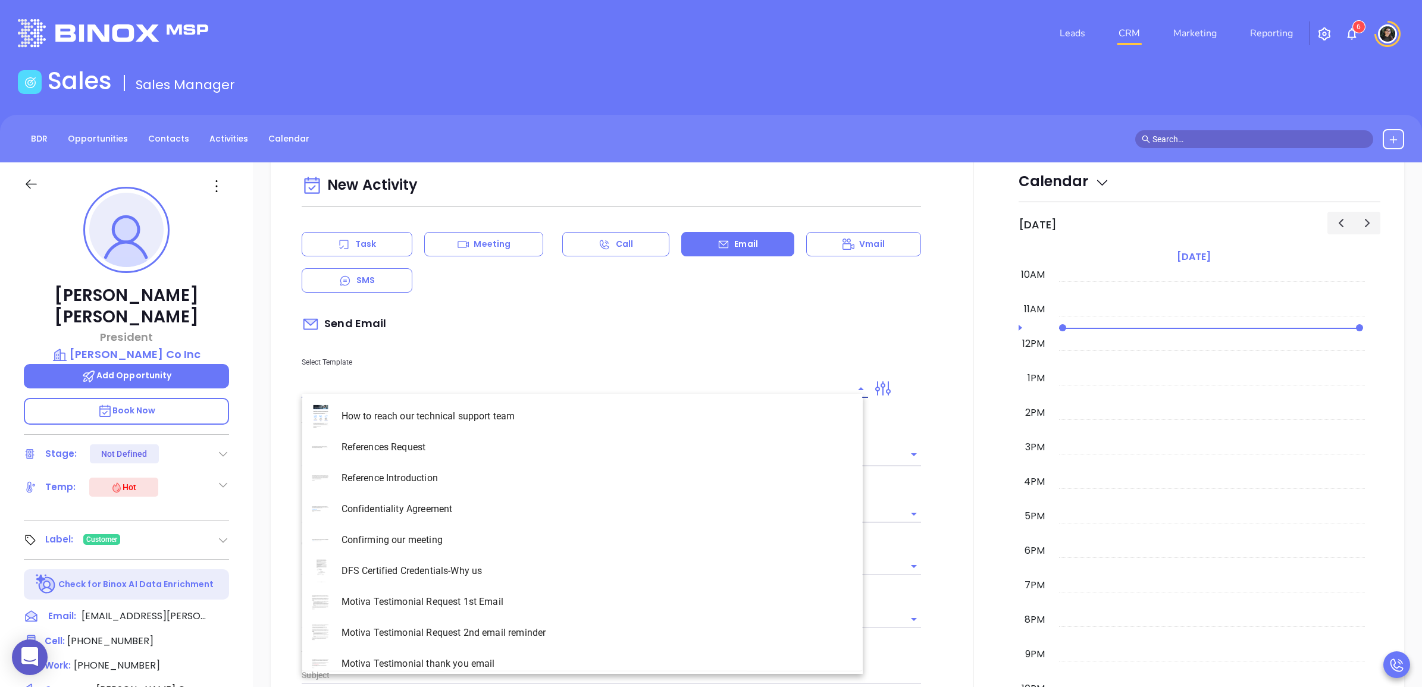
type input "[PERSON_NAME]"
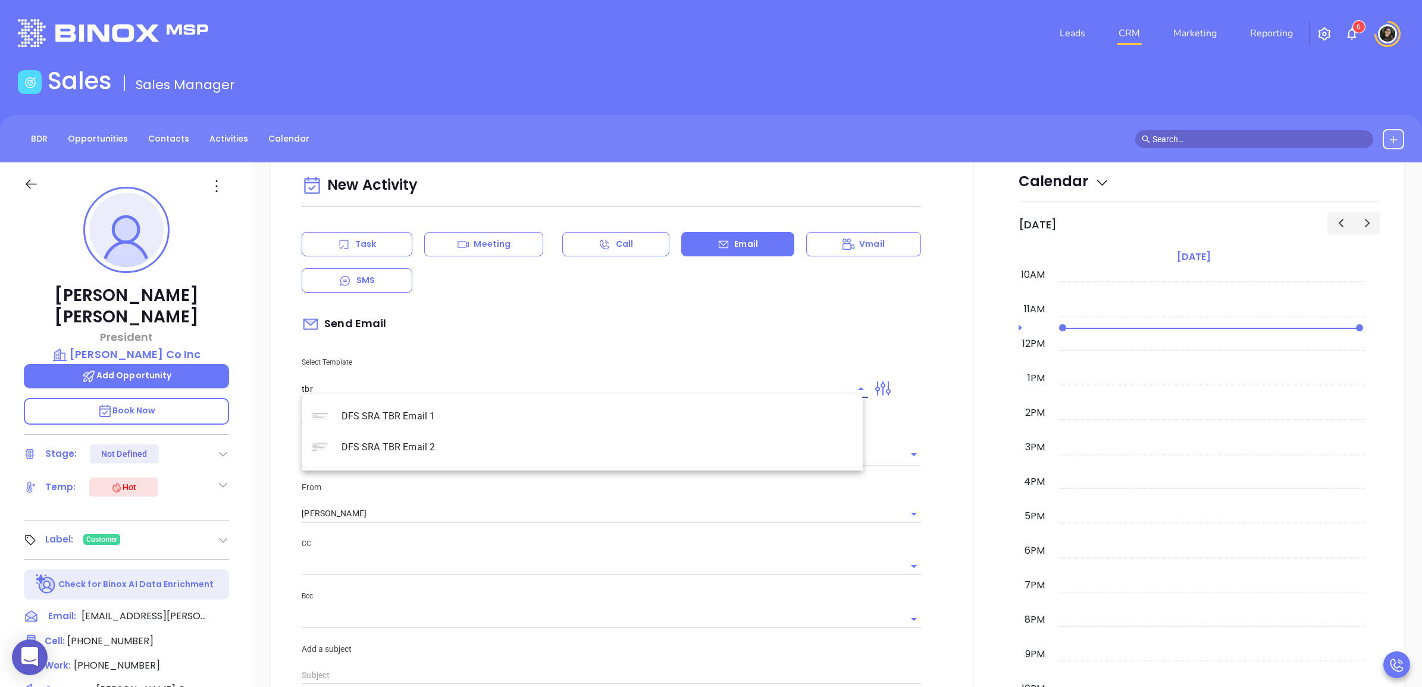
click at [429, 417] on li "DFS SRA TBR Email 1" at bounding box center [582, 416] width 560 height 31
type input "DFS SRA TBR Email 1"
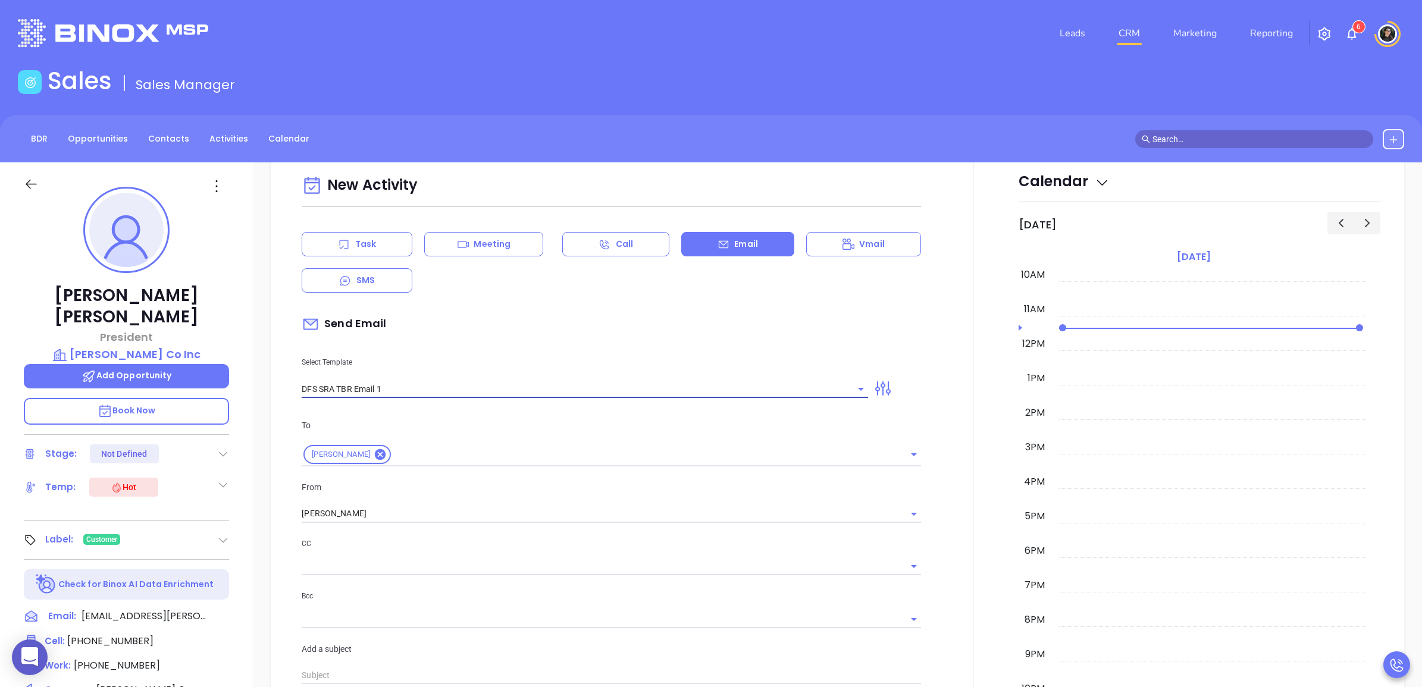
type input "Charles, Time for Your DFS Compliance & Tech Review"
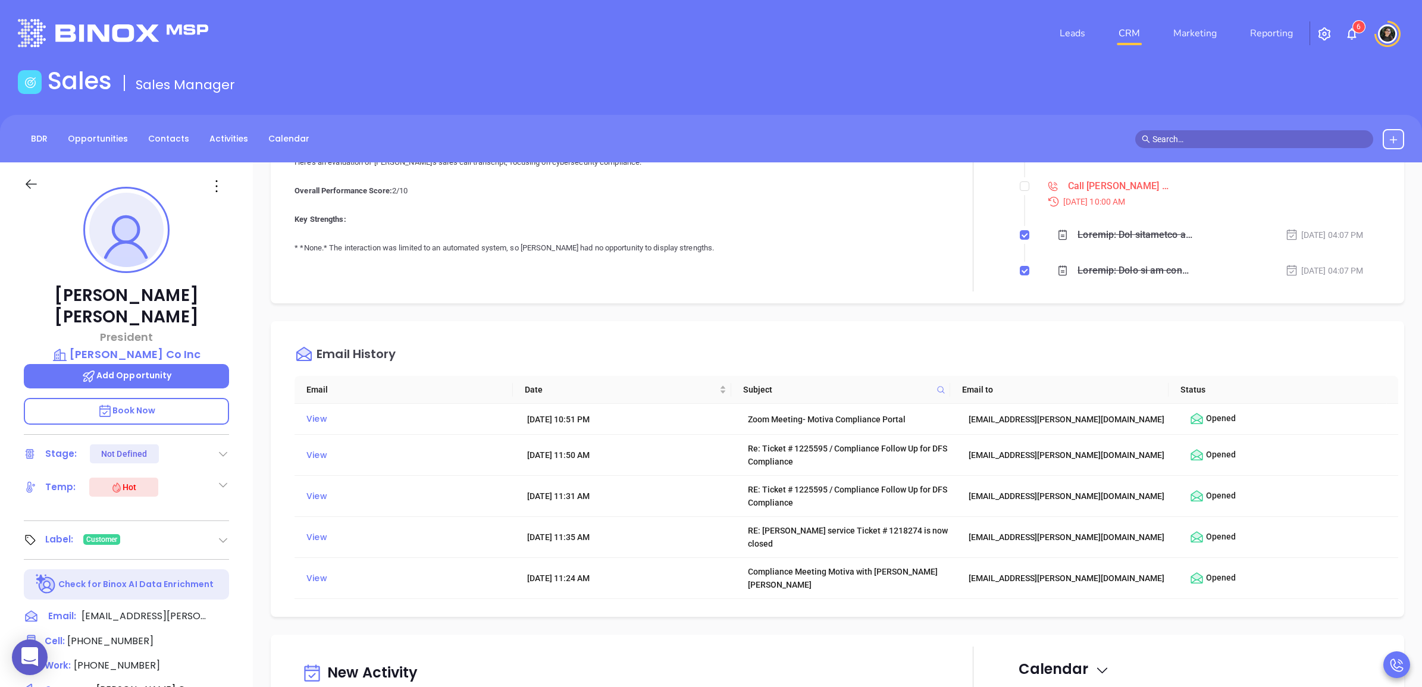
scroll to position [247, 0]
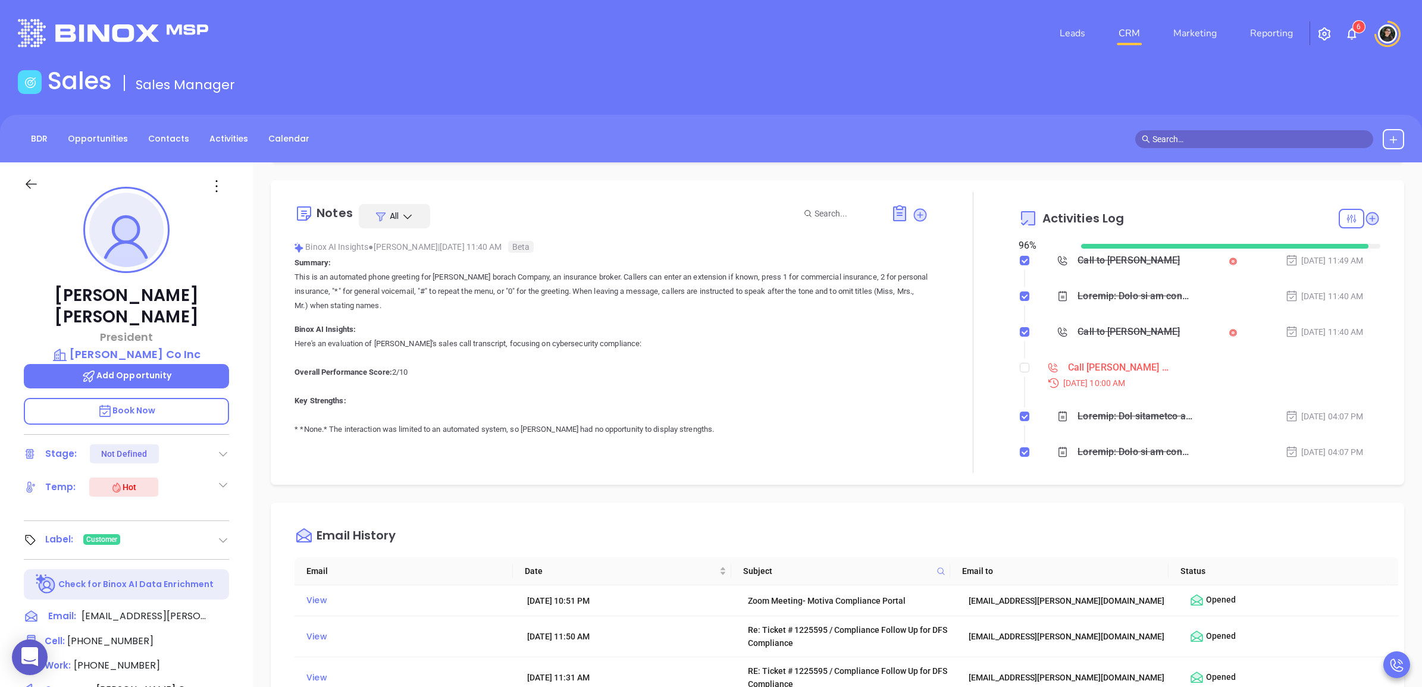
type input "DFS SRA TBR Email 1"
click at [1126, 39] on link "CRM" at bounding box center [1129, 33] width 31 height 24
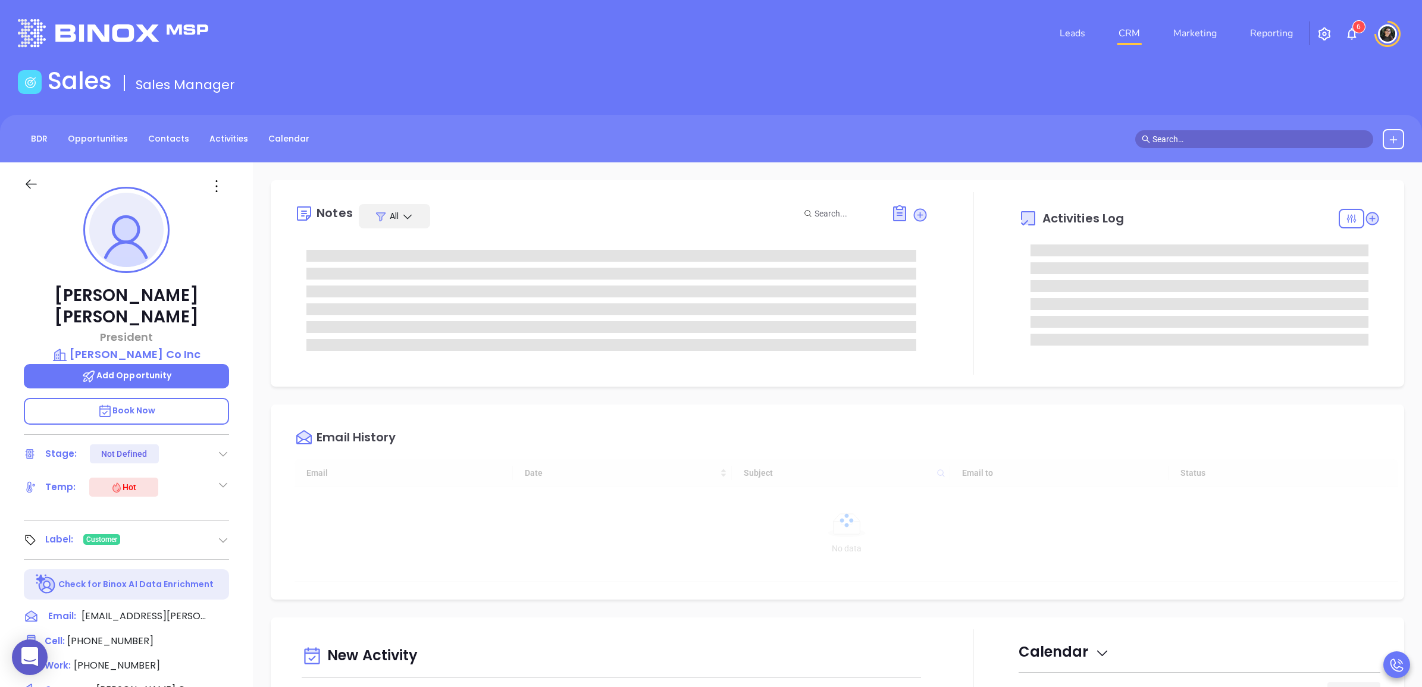
type input "[DATE]"
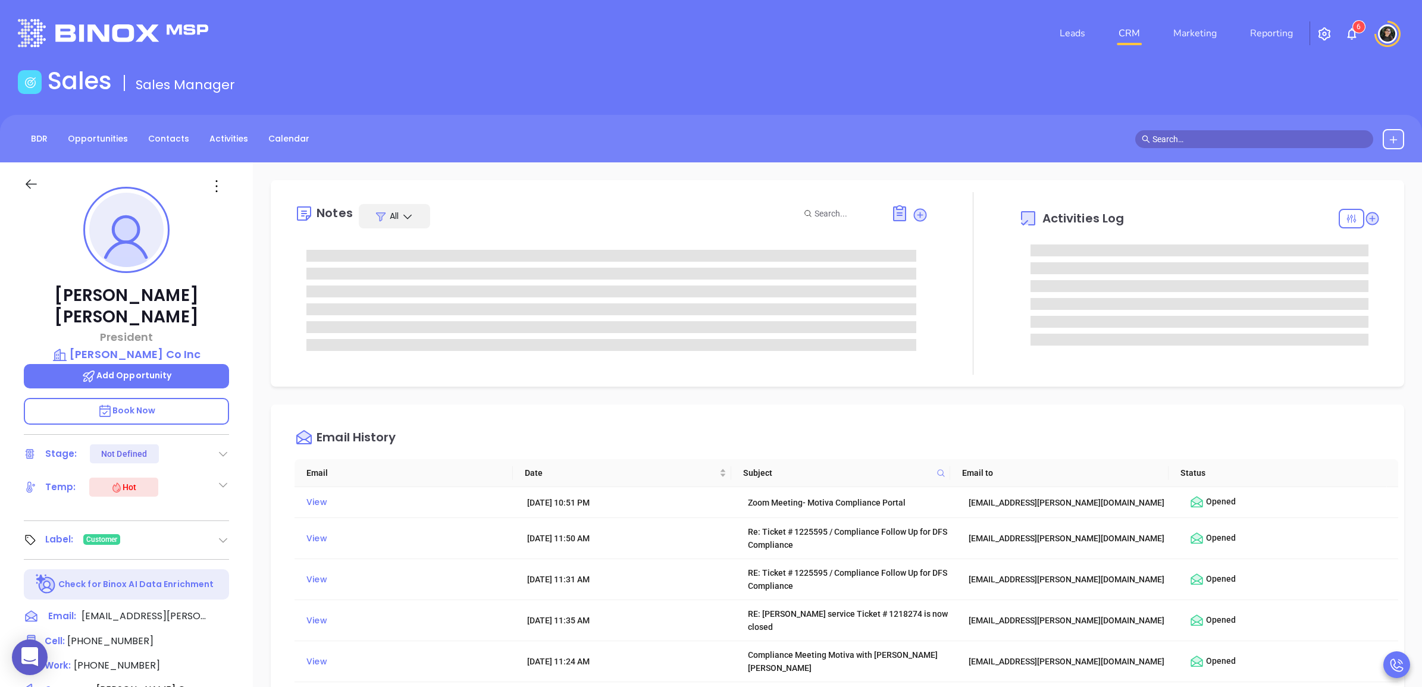
type input "[PERSON_NAME]"
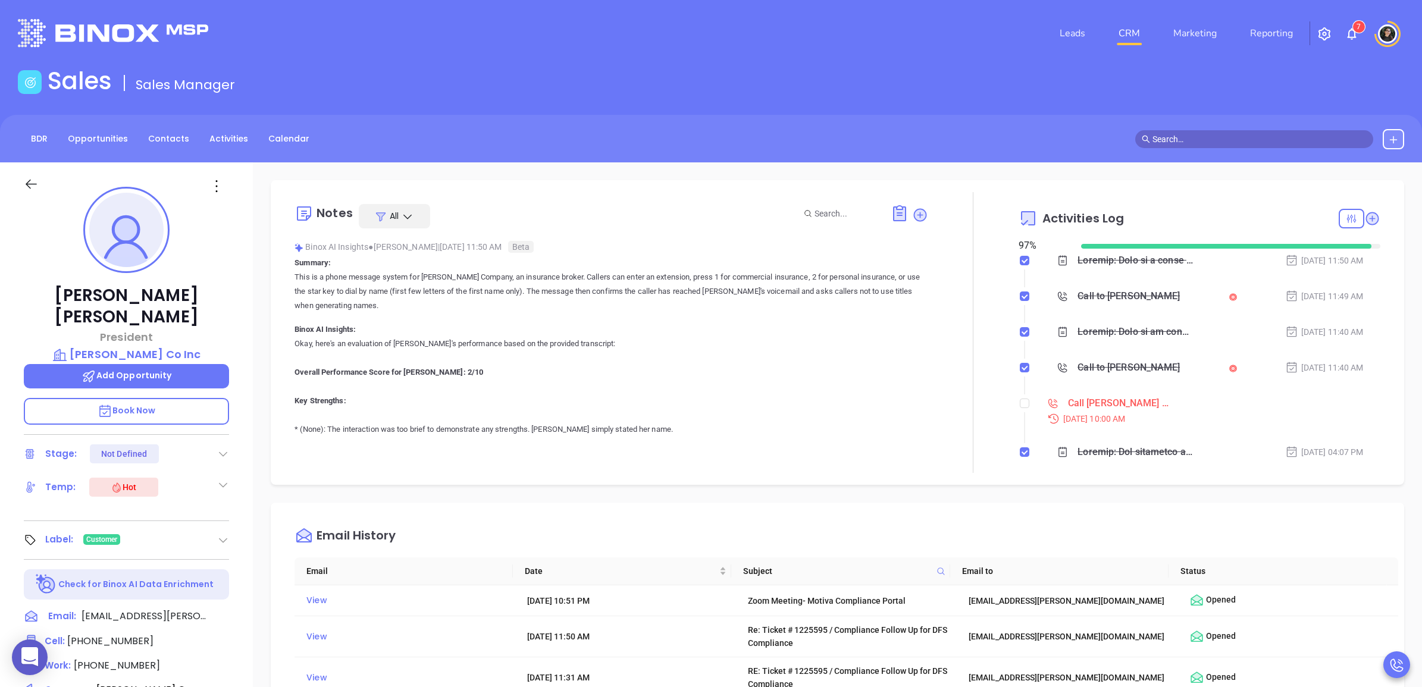
click at [1078, 412] on div "[DATE] 10:00 AM" at bounding box center [1210, 418] width 340 height 13
click at [1086, 403] on div "Call [PERSON_NAME] for TBR - [PERSON_NAME]" at bounding box center [1118, 403] width 101 height 18
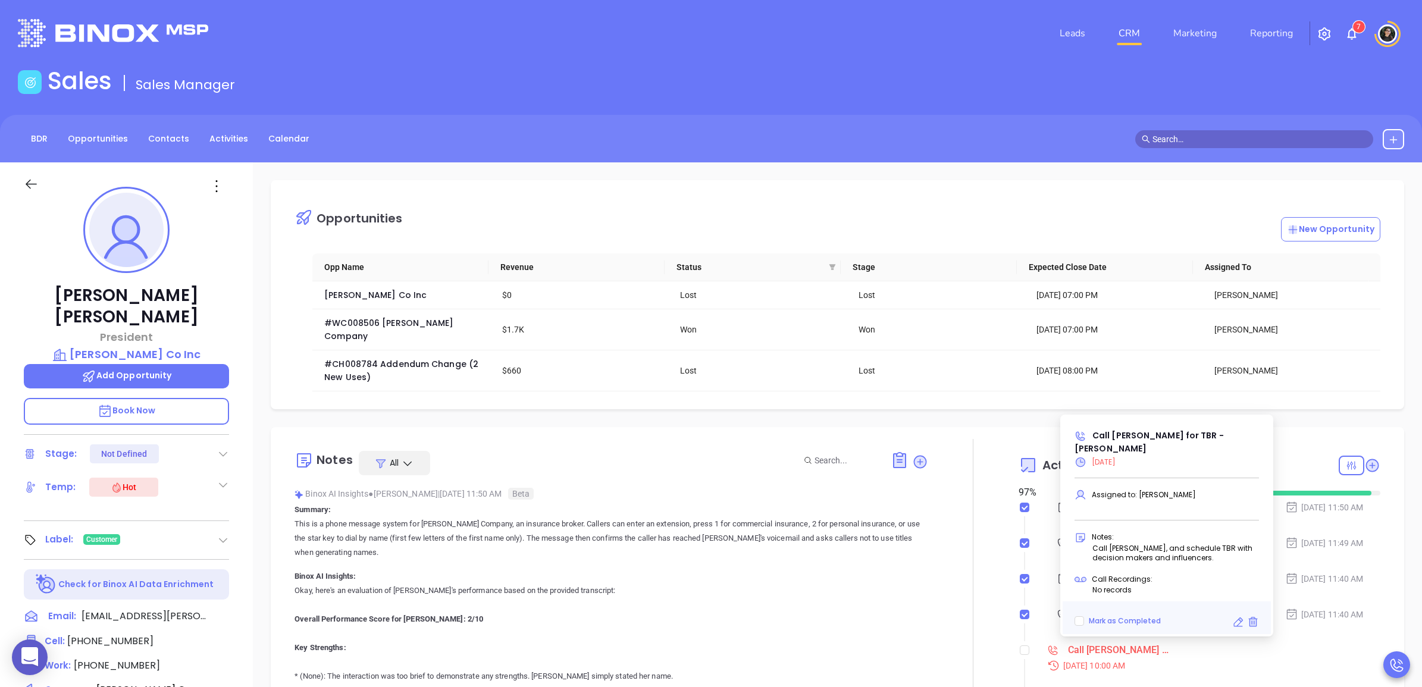
click at [1235, 616] on icon at bounding box center [1238, 622] width 12 height 12
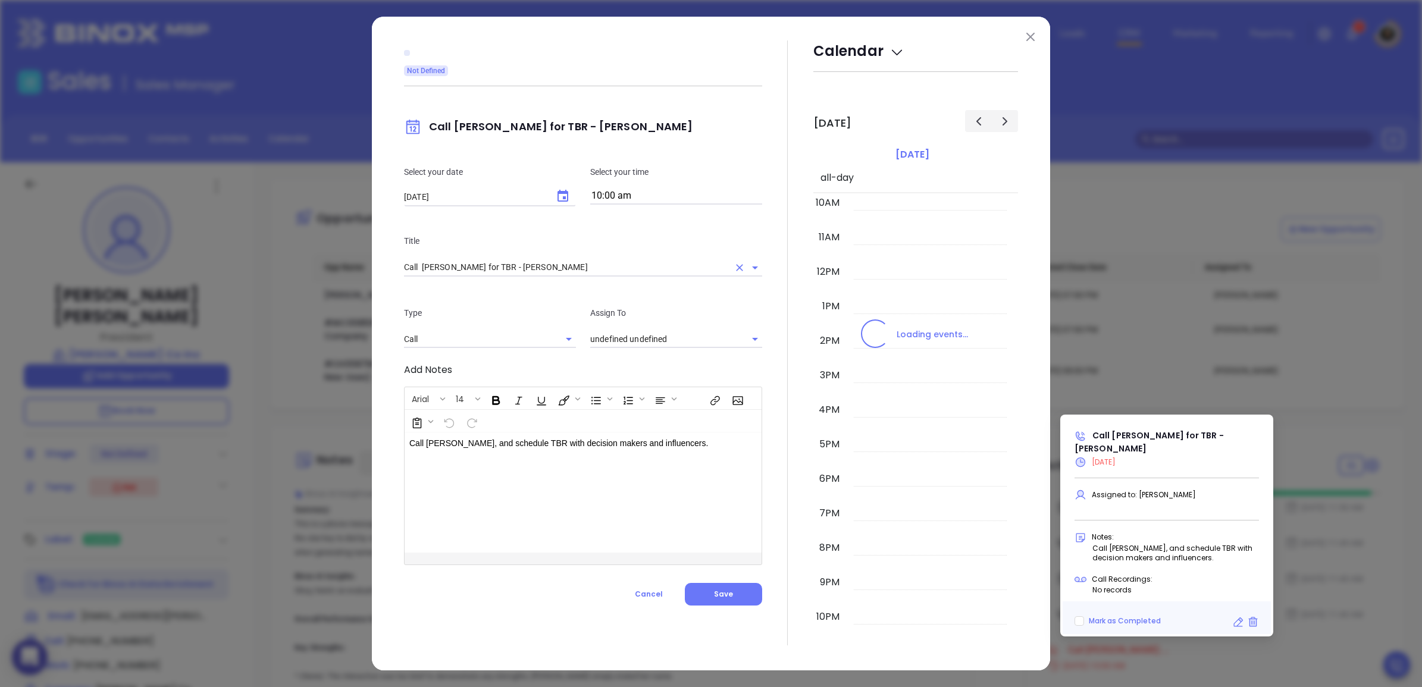
type input "[PERSON_NAME]"
click at [560, 187] on button "Choose date, selected date is Aug 15, 2025" at bounding box center [563, 196] width 24 height 24
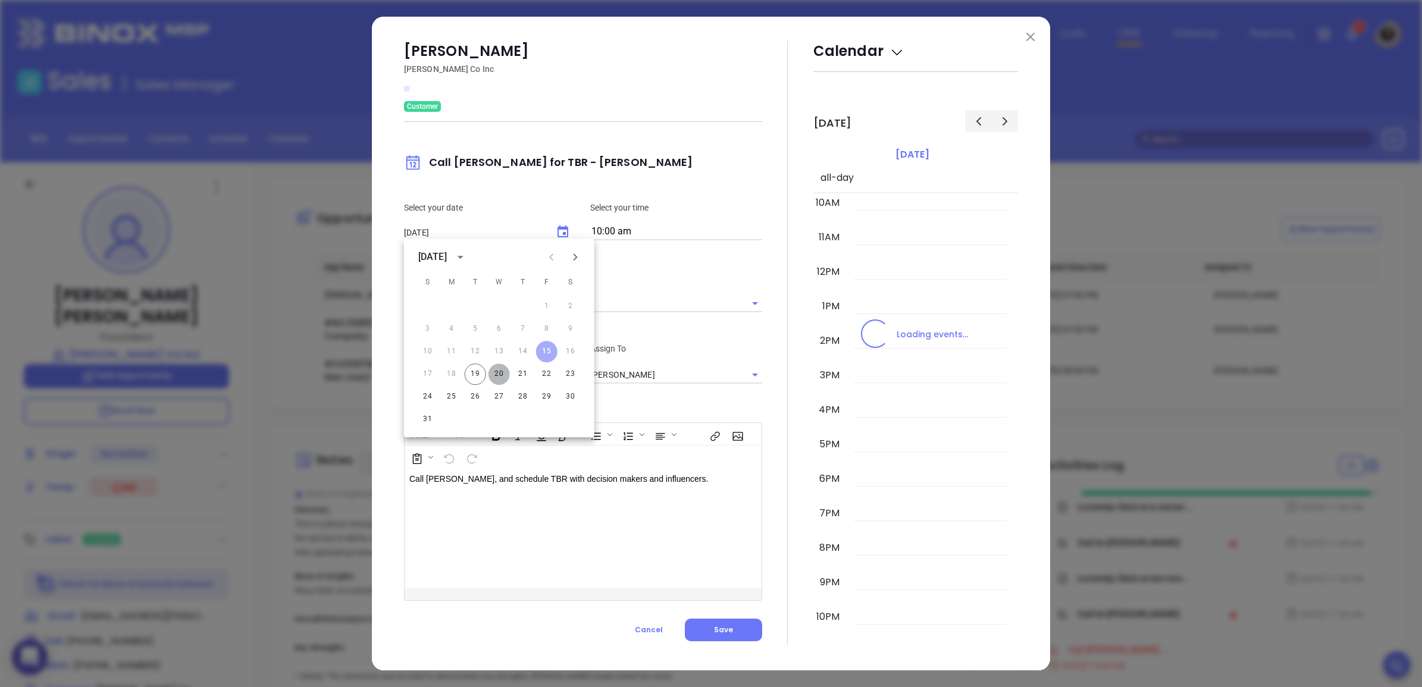
click at [498, 374] on button "20" at bounding box center [498, 374] width 21 height 21
type input "[DATE]"
click at [741, 625] on button "Save" at bounding box center [723, 630] width 77 height 23
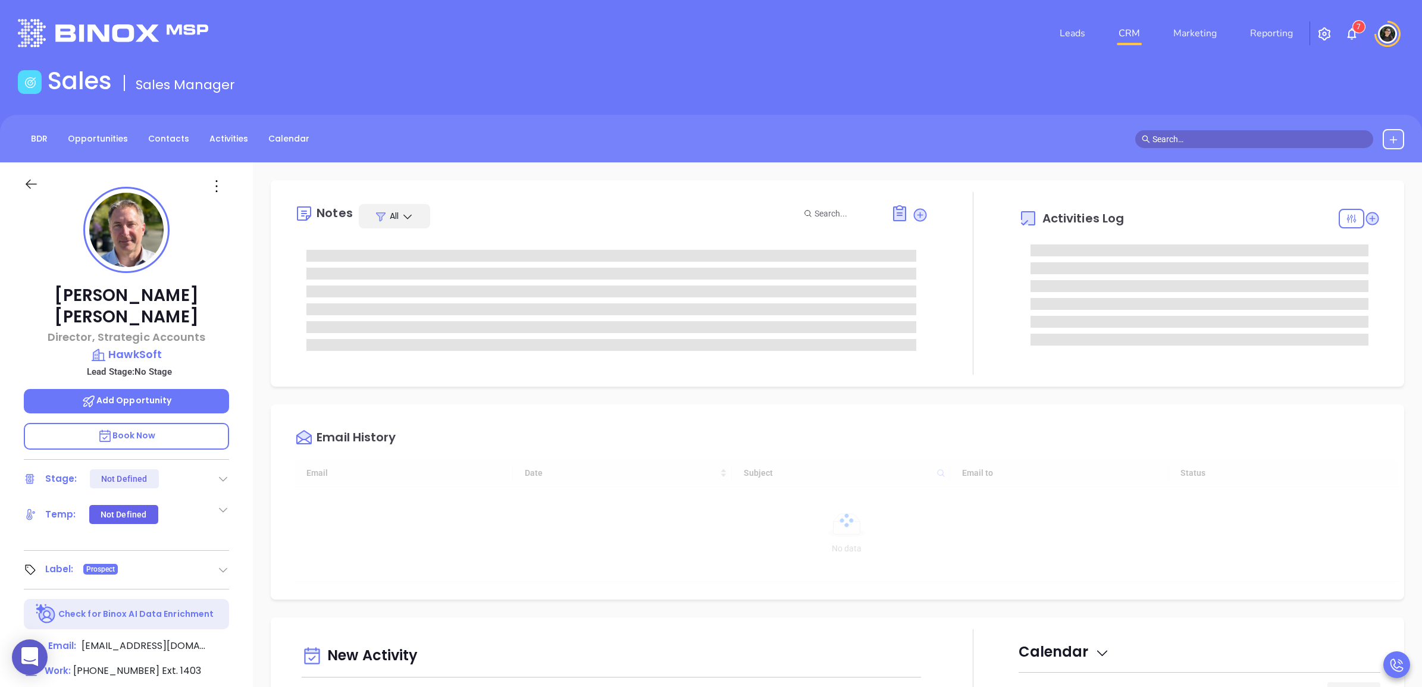
type input "[DATE]"
type input "[PERSON_NAME]"
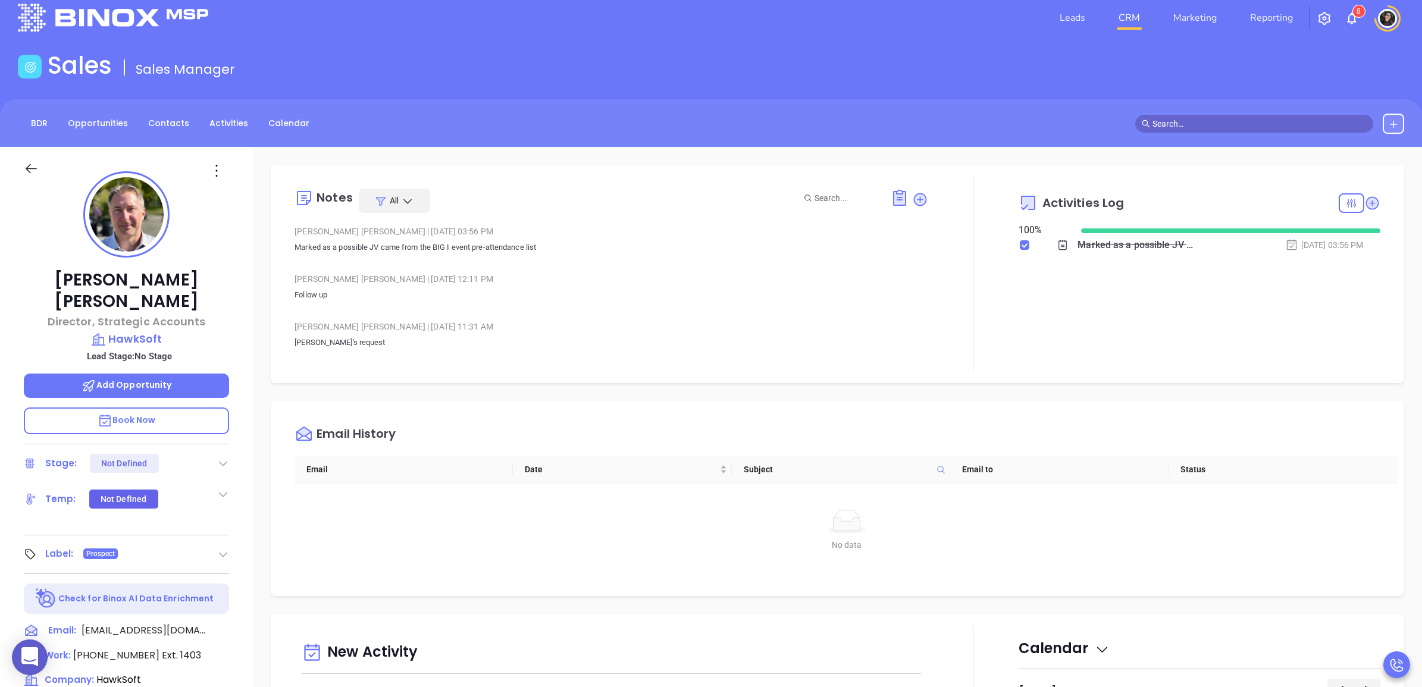
scroll to position [0, 0]
